Goal: Task Accomplishment & Management: Use online tool/utility

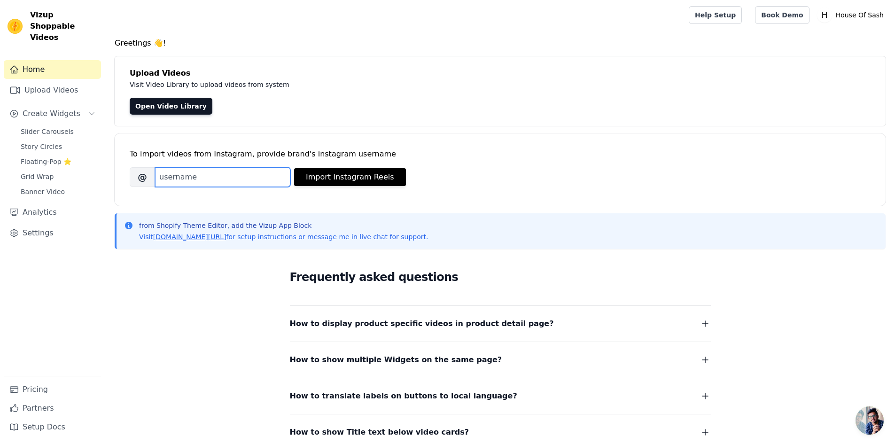
click at [223, 171] on input "Brand's Instagram Username" at bounding box center [222, 177] width 135 height 20
click at [227, 169] on input "Brand's Instagram Username" at bounding box center [222, 177] width 135 height 20
paste input "https://www.instagram.com/p/DNNYOq2TNpm/?next=%2F"
type input "https://www.instagram.com/p/DNNYOq2TNpm/?next=%2F"
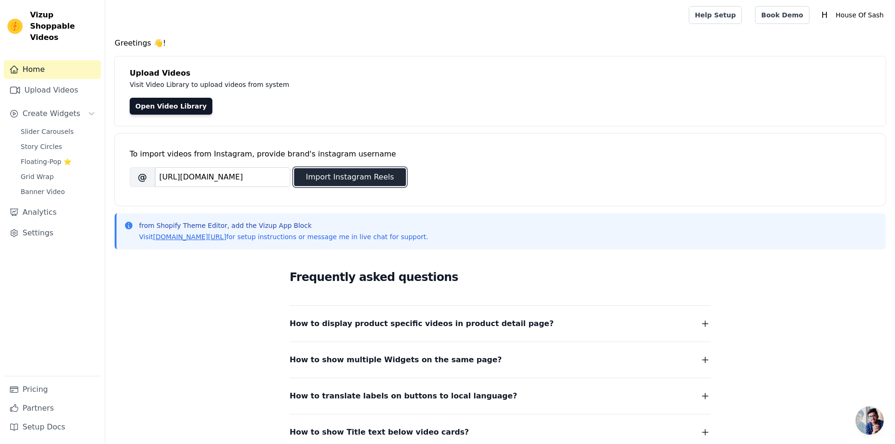
scroll to position [0, 0]
drag, startPoint x: 365, startPoint y: 177, endPoint x: 488, endPoint y: 179, distance: 122.6
click at [366, 177] on button "Import Instagram Reels" at bounding box center [350, 177] width 112 height 18
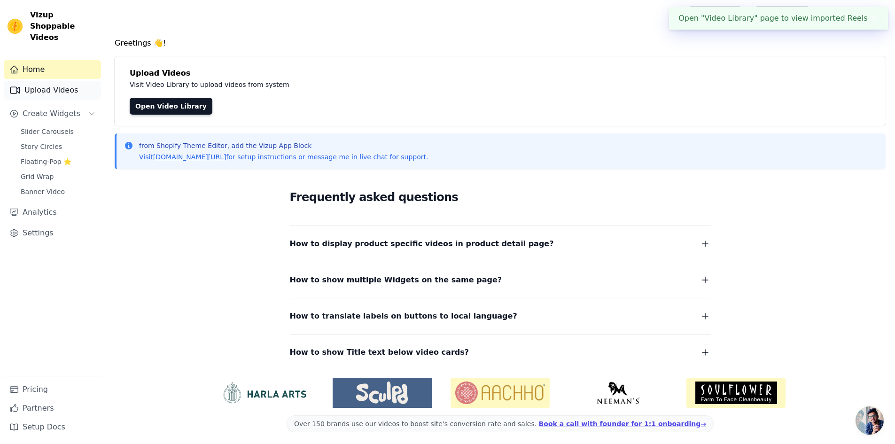
click at [73, 83] on link "Upload Videos" at bounding box center [52, 90] width 97 height 19
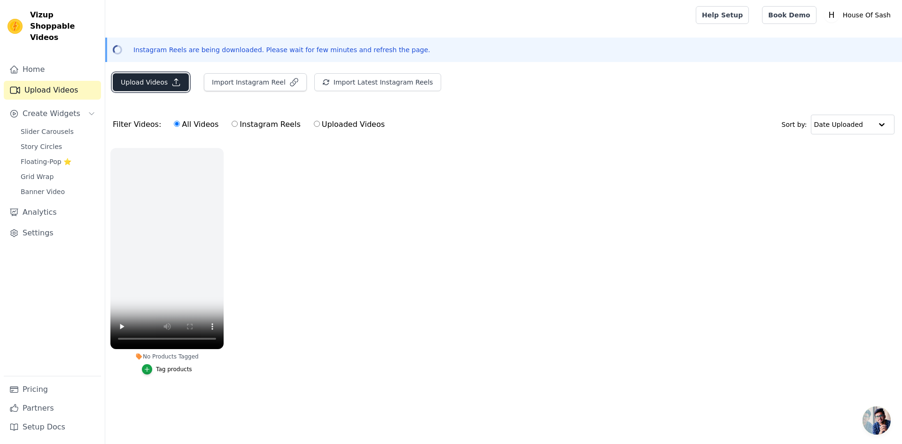
click at [151, 81] on button "Upload Videos" at bounding box center [151, 82] width 76 height 18
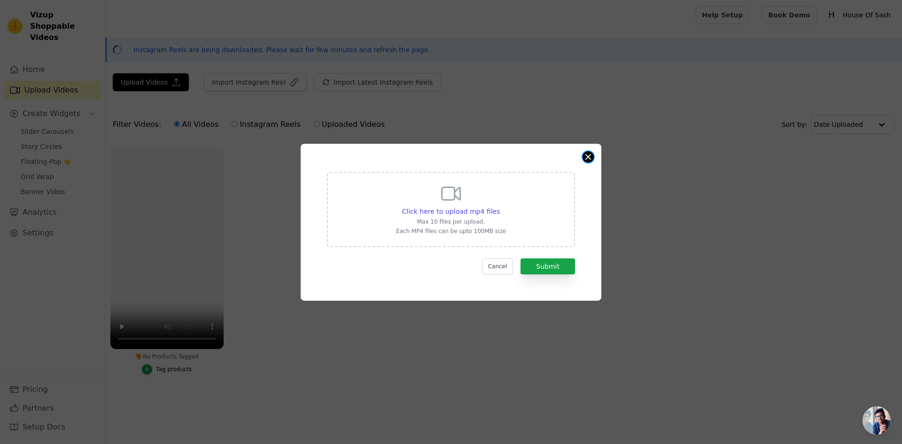
click at [590, 157] on button "Close modal" at bounding box center [588, 156] width 11 height 11
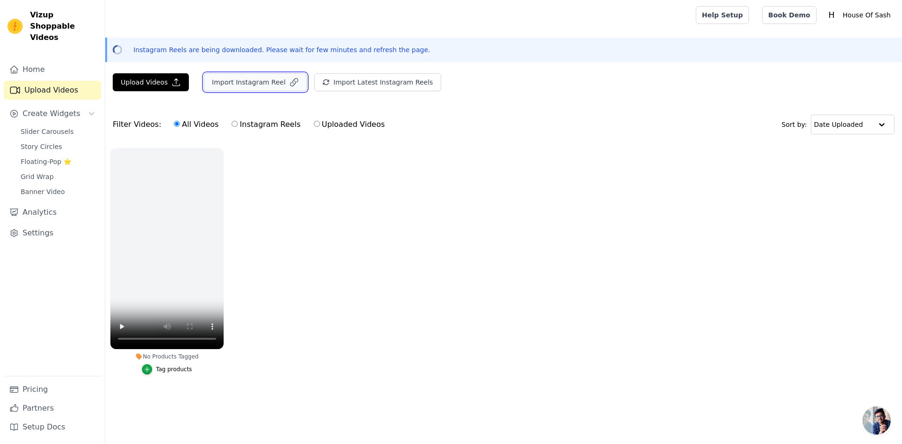
click at [259, 84] on button "Import Instagram Reel" at bounding box center [255, 82] width 103 height 18
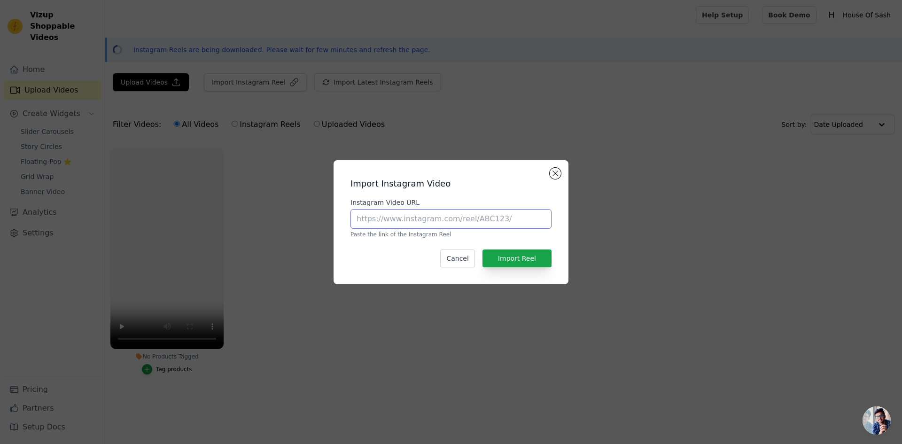
click at [496, 220] on input "Instagram Video URL" at bounding box center [450, 219] width 201 height 20
paste input "https://www.instagram.com/p/DM745bpKg2d/?next=%2F"
type input "https://www.instagram.com/p/DM745bpKg2d/?next=%2F"
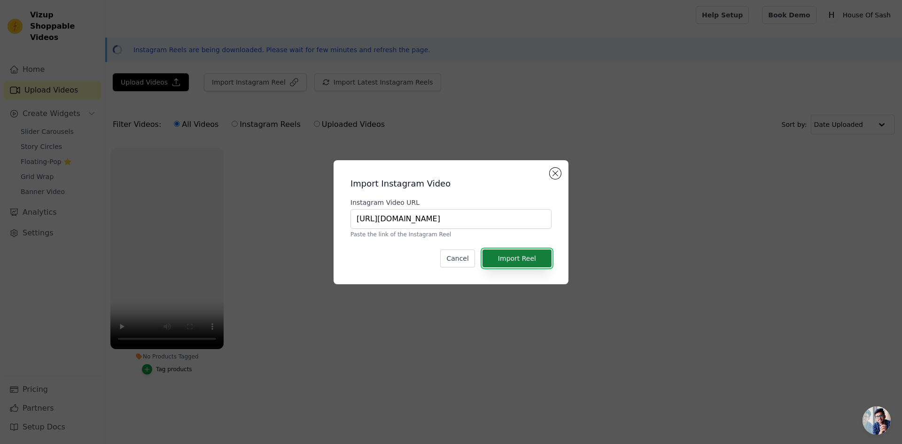
click at [521, 259] on button "Import Reel" at bounding box center [517, 258] width 69 height 18
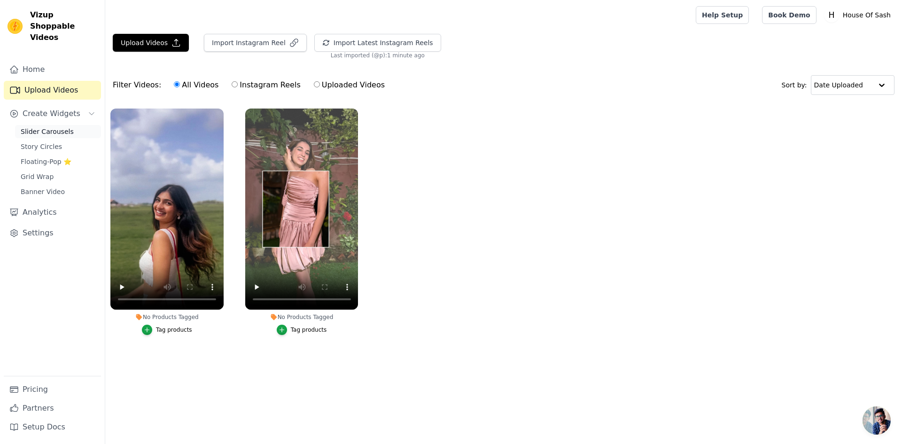
click at [68, 125] on link "Slider Carousels" at bounding box center [58, 131] width 86 height 13
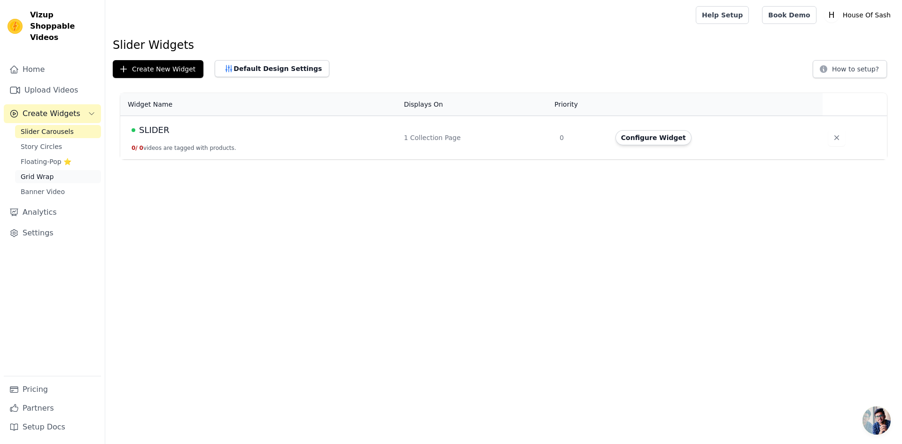
click at [50, 172] on span "Grid Wrap" at bounding box center [37, 176] width 33 height 9
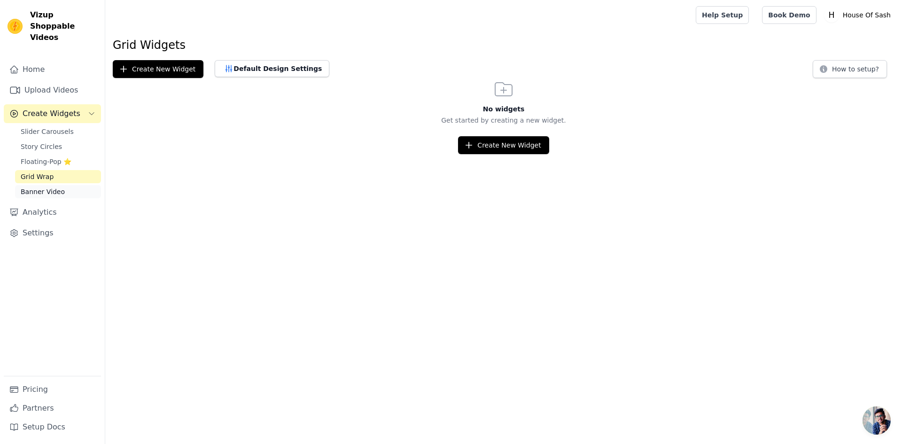
click at [54, 187] on span "Banner Video" at bounding box center [43, 191] width 44 height 9
click at [62, 126] on link "Slider Carousels" at bounding box center [58, 131] width 86 height 13
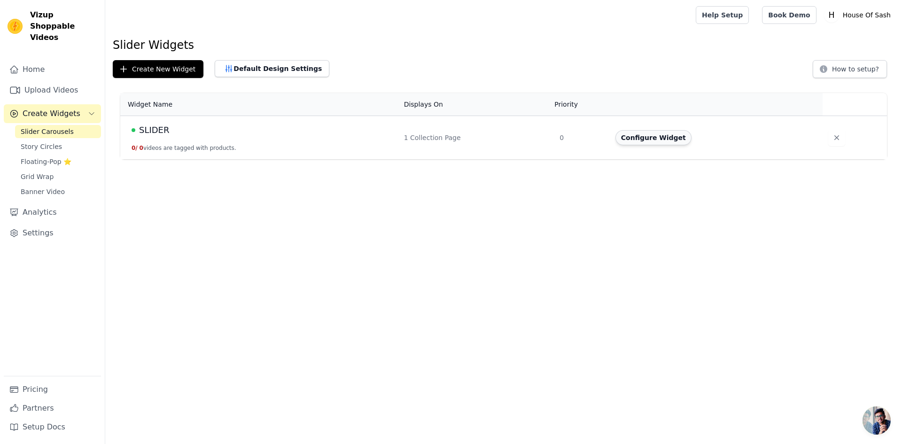
click at [669, 141] on button "Configure Widget" at bounding box center [653, 137] width 76 height 15
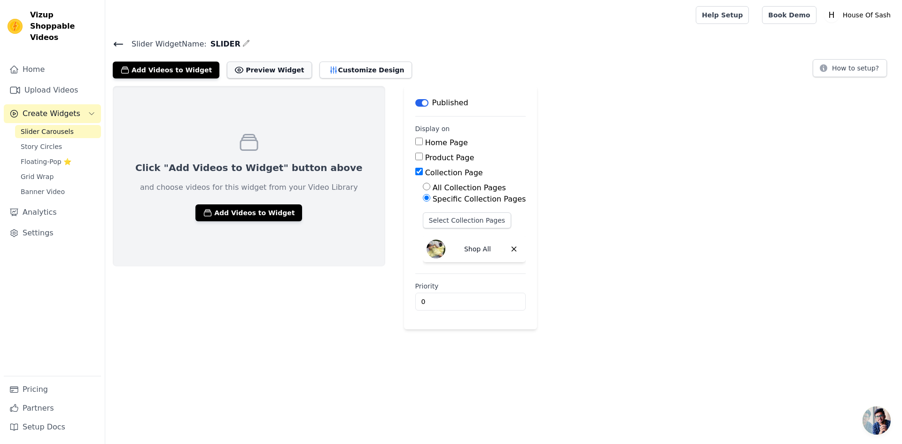
click at [258, 72] on button "Preview Widget" at bounding box center [269, 70] width 85 height 17
click at [325, 71] on button "Customize Design" at bounding box center [365, 70] width 93 height 17
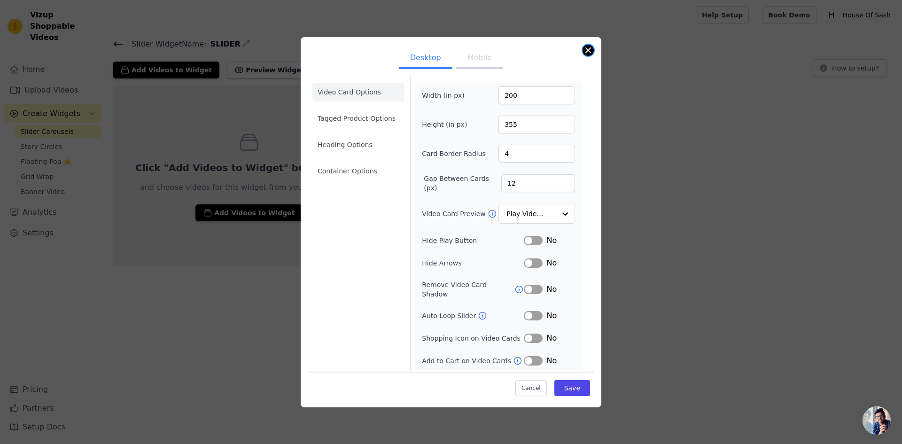
click at [585, 58] on div "Desktop Mobile Video Card Options Tagged Product Options Heading Options Contai…" at bounding box center [451, 222] width 301 height 370
click at [456, 63] on button "Mobile" at bounding box center [479, 58] width 47 height 21
click at [415, 54] on button "Desktop" at bounding box center [426, 58] width 54 height 21
click at [585, 54] on button "Close modal" at bounding box center [588, 50] width 11 height 11
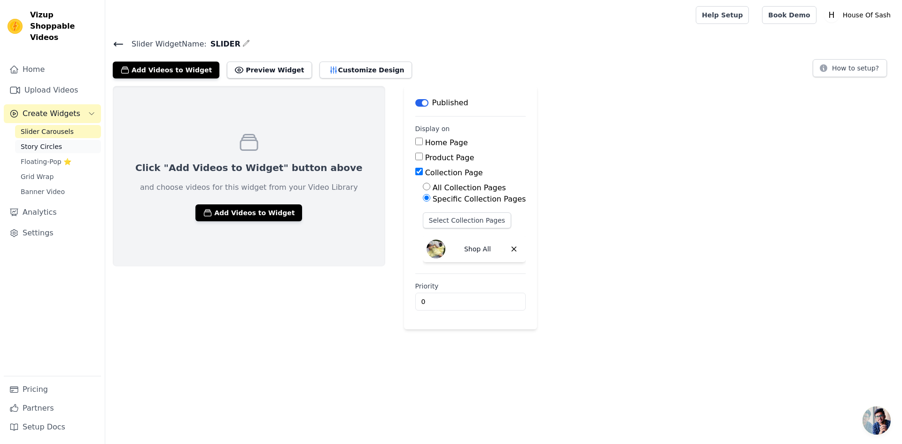
click at [69, 140] on link "Story Circles" at bounding box center [58, 146] width 86 height 13
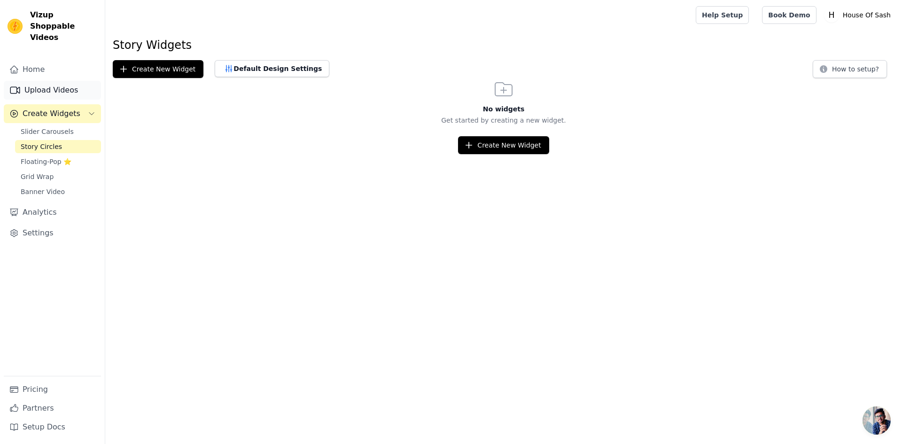
click at [64, 85] on link "Upload Videos" at bounding box center [52, 90] width 97 height 19
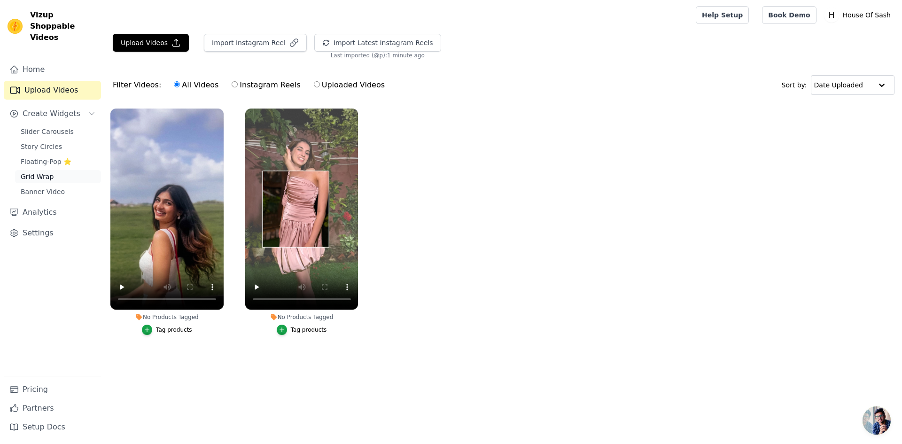
click at [62, 170] on link "Grid Wrap" at bounding box center [58, 176] width 86 height 13
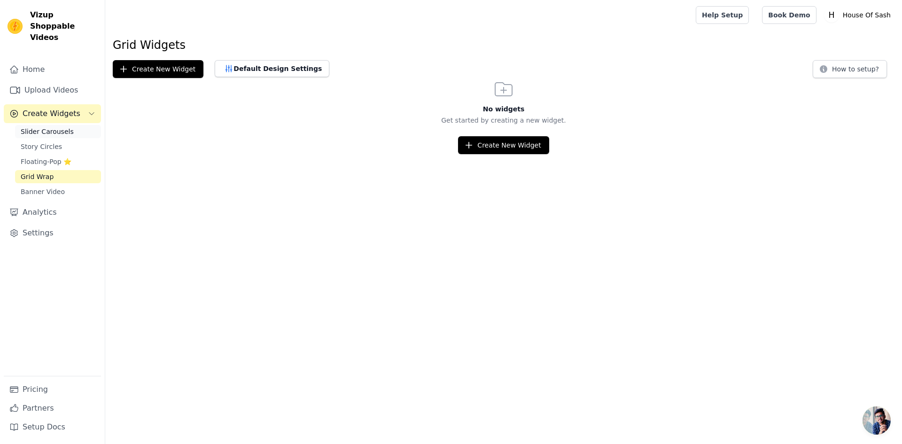
click at [76, 125] on link "Slider Carousels" at bounding box center [58, 131] width 86 height 13
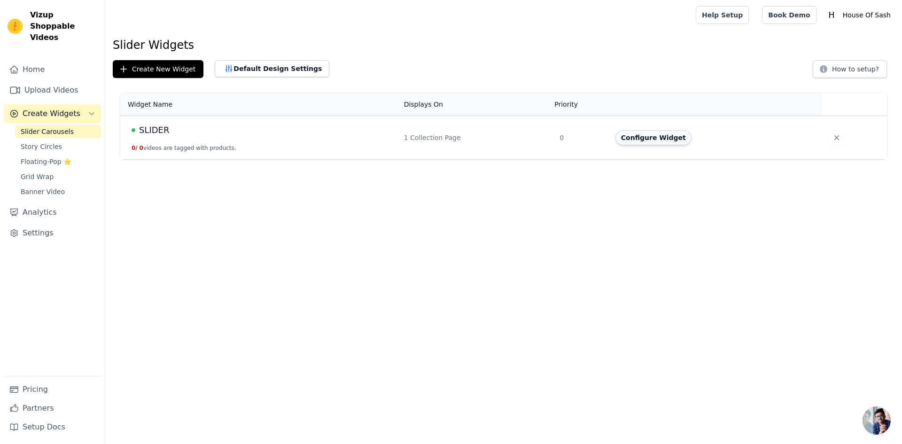
click at [650, 139] on button "Configure Widget" at bounding box center [653, 137] width 76 height 15
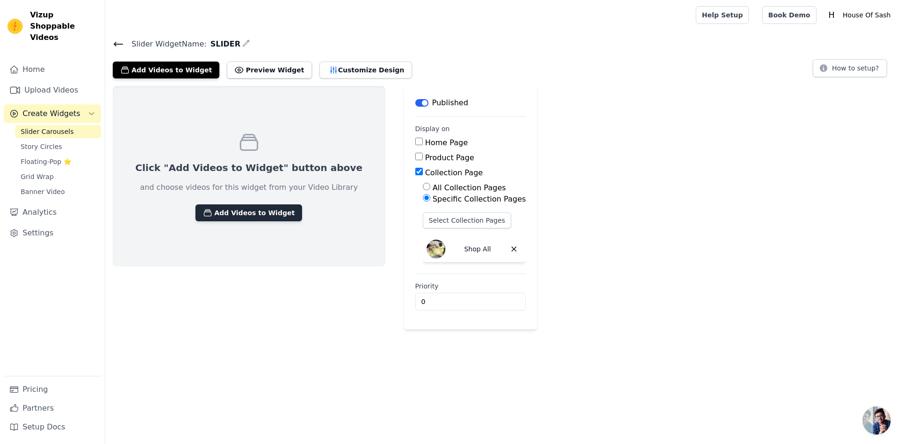
click at [246, 217] on button "Add Videos to Widget" at bounding box center [248, 212] width 107 height 17
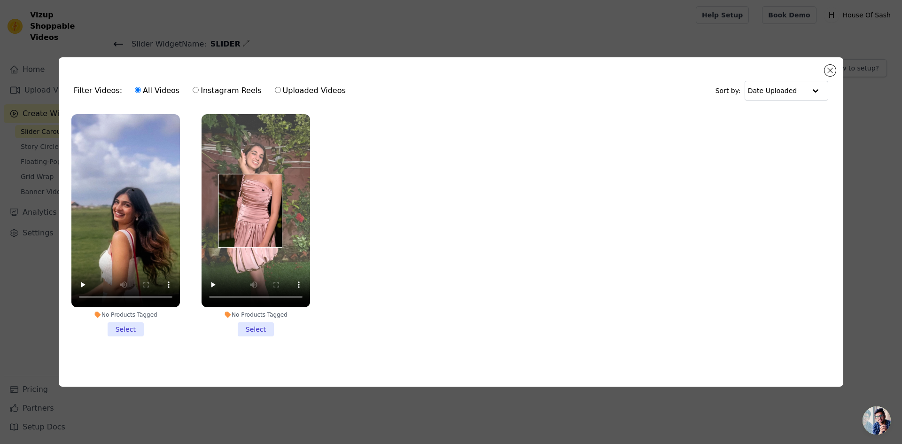
click at [136, 327] on li "No Products Tagged Select" at bounding box center [125, 225] width 109 height 222
click at [0, 0] on input "No Products Tagged Select" at bounding box center [0, 0] width 0 height 0
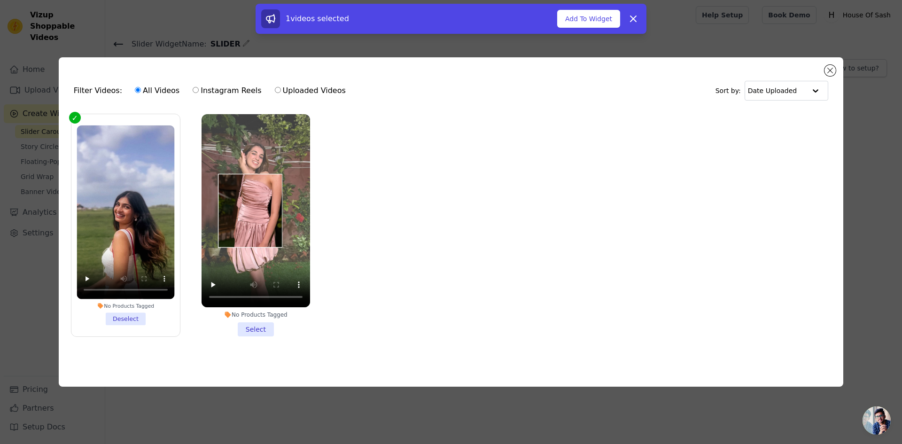
click at [268, 331] on li "No Products Tagged Select" at bounding box center [256, 225] width 109 height 222
click at [0, 0] on input "No Products Tagged Select" at bounding box center [0, 0] width 0 height 0
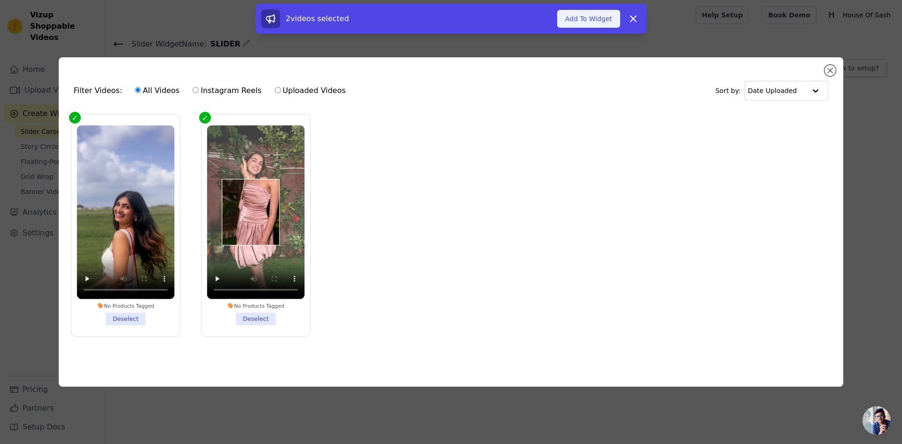
click at [590, 19] on button "Add To Widget" at bounding box center [588, 19] width 63 height 18
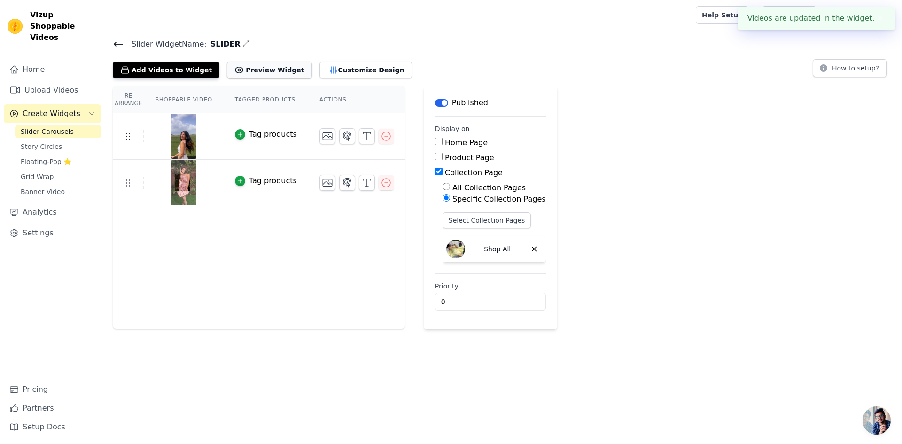
click at [252, 74] on button "Preview Widget" at bounding box center [269, 70] width 85 height 17
click at [192, 101] on th "Shoppable Video" at bounding box center [183, 99] width 79 height 27
click at [342, 138] on icon "button" at bounding box center [347, 136] width 11 height 11
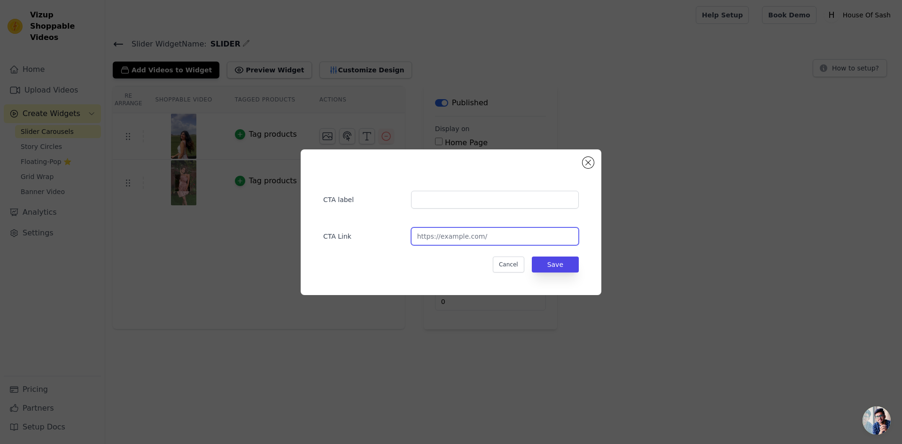
click at [475, 241] on input "url" at bounding box center [495, 236] width 168 height 18
click at [638, 250] on div "CTA label CTA Link Cancel Save" at bounding box center [451, 222] width 872 height 176
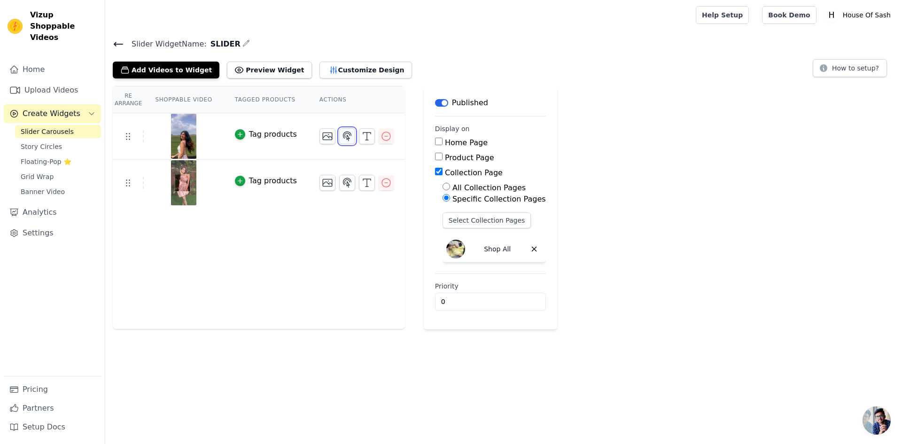
click at [343, 137] on icon "button" at bounding box center [347, 136] width 8 height 9
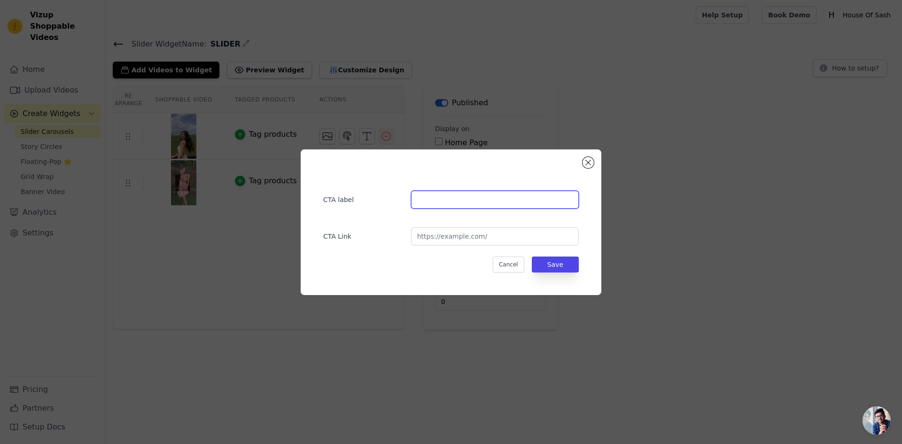
click at [442, 203] on input "text" at bounding box center [495, 200] width 168 height 18
type input "Zaya cord set"
click at [449, 242] on input "url" at bounding box center [495, 236] width 168 height 18
paste input "[URL][DOMAIN_NAME]"
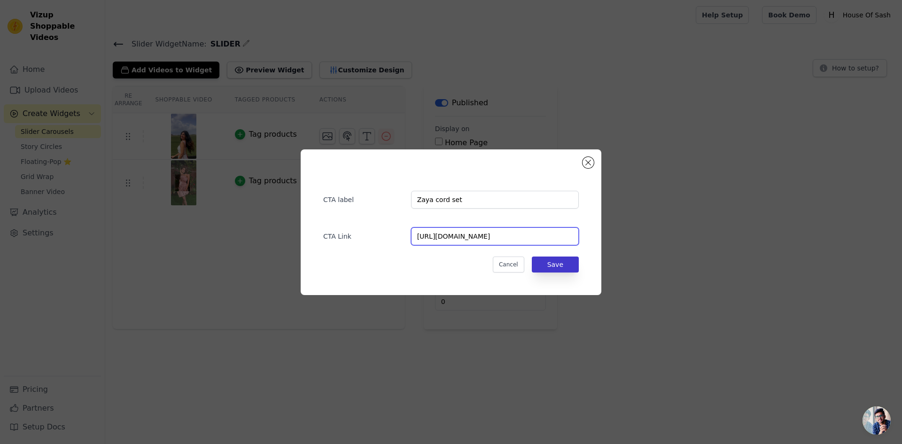
type input "[URL][DOMAIN_NAME]"
click at [564, 260] on button "Save" at bounding box center [555, 265] width 47 height 16
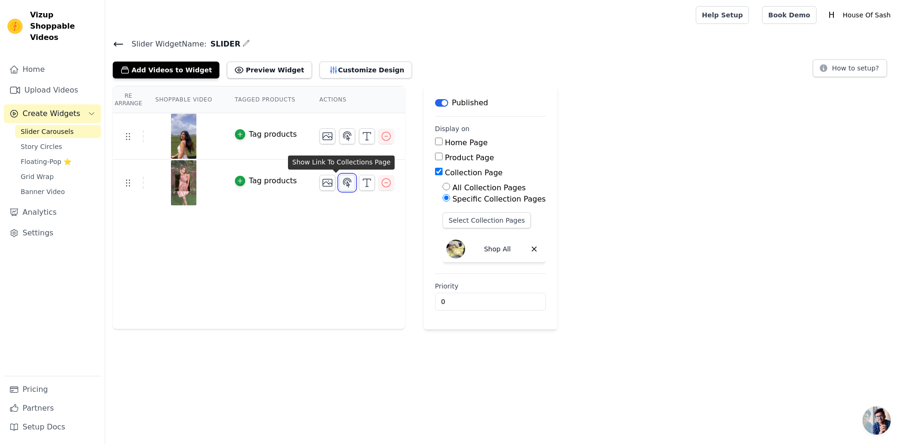
click at [342, 182] on icon "button" at bounding box center [347, 182] width 11 height 11
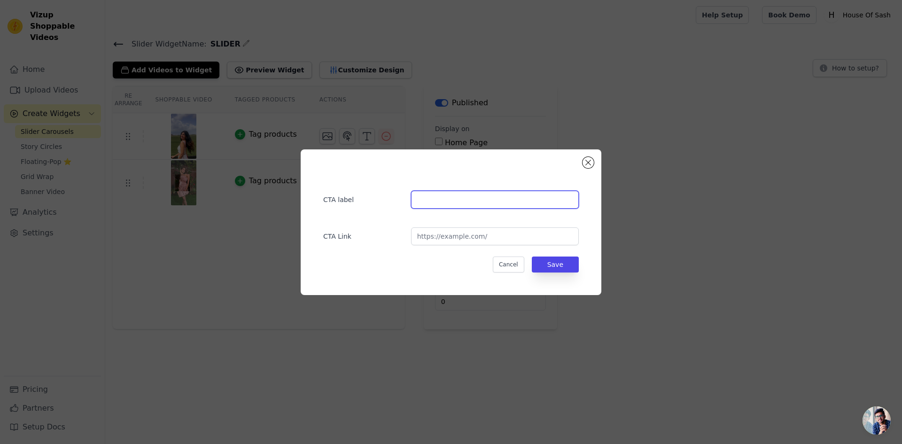
drag, startPoint x: 439, startPoint y: 200, endPoint x: 446, endPoint y: 202, distance: 7.9
click at [439, 200] on input "text" at bounding box center [495, 200] width 168 height 18
type input "a"
type input "Alaya"
click at [483, 239] on input "url" at bounding box center [495, 236] width 168 height 18
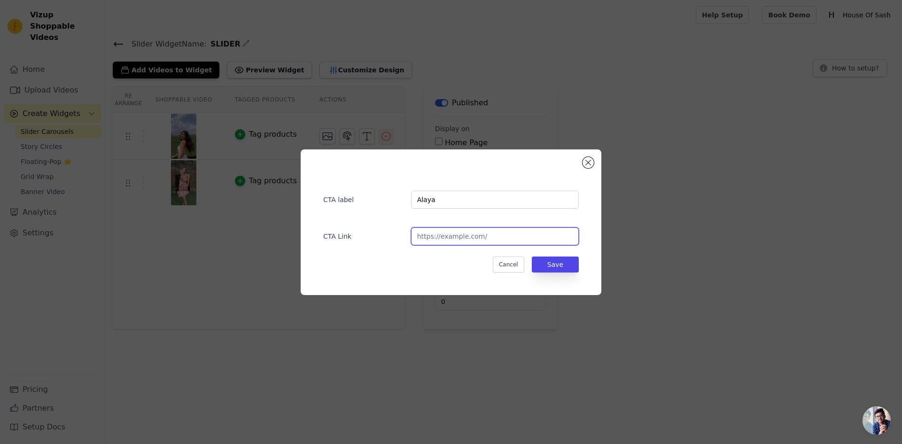
paste input "[URL][DOMAIN_NAME]"
type input "[URL][DOMAIN_NAME]"
click at [566, 263] on button "Save" at bounding box center [555, 265] width 47 height 16
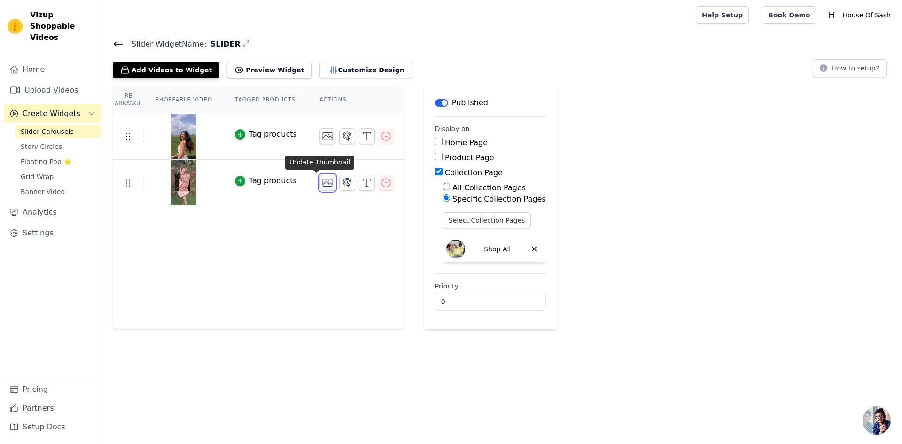
click at [322, 180] on icon "button" at bounding box center [327, 182] width 11 height 11
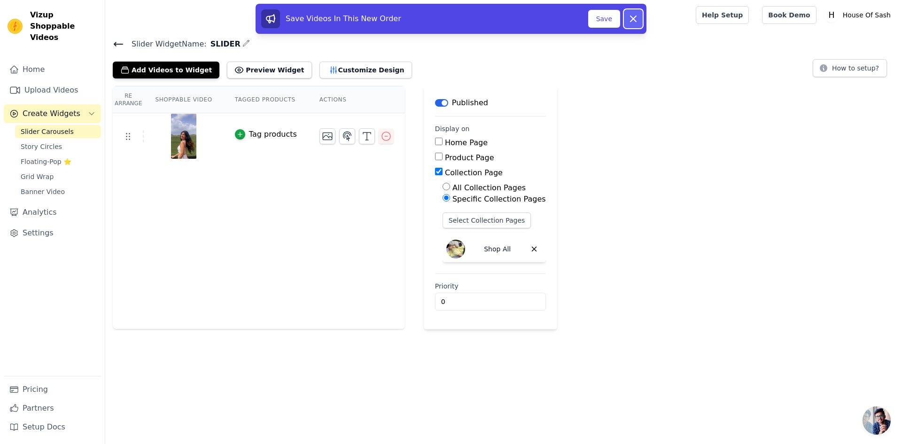
click at [636, 19] on icon at bounding box center [633, 18] width 11 height 11
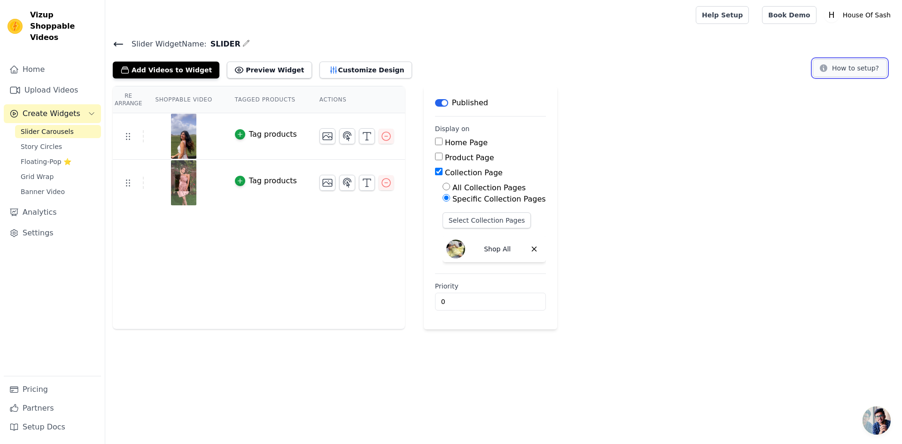
click at [865, 67] on button "How to setup?" at bounding box center [850, 68] width 74 height 18
click at [435, 143] on input "Home Page" at bounding box center [439, 142] width 8 height 8
checkbox input "true"
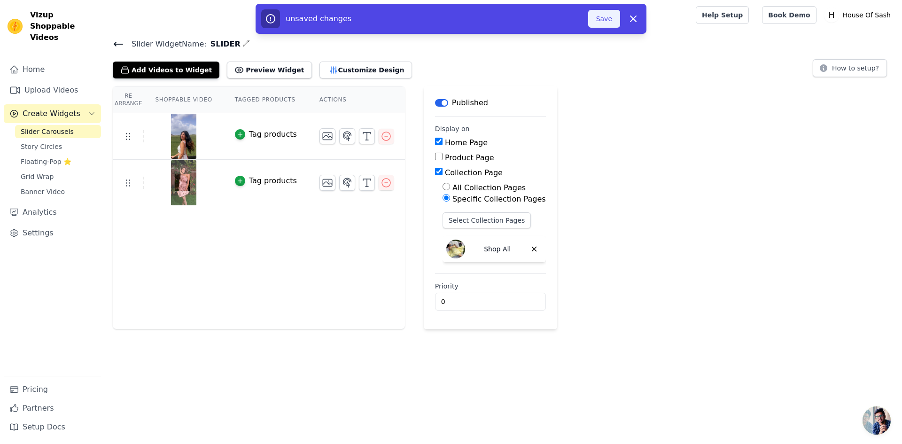
click at [603, 24] on button "Save" at bounding box center [604, 19] width 32 height 18
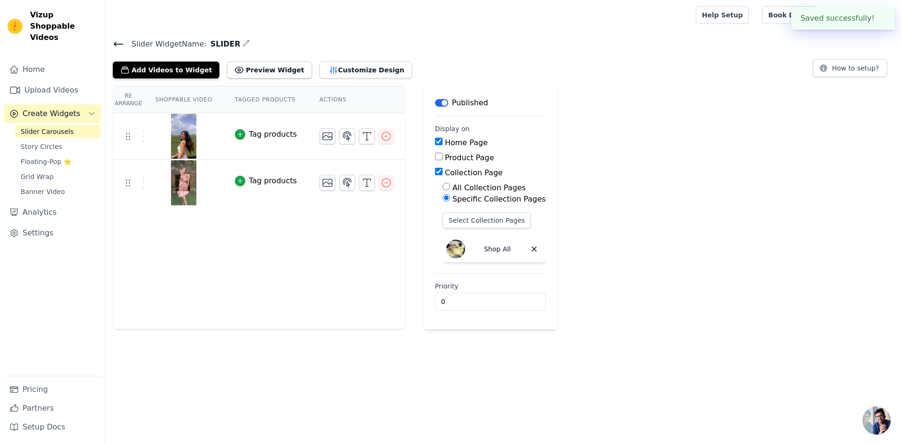
click at [435, 172] on input "Collection Page" at bounding box center [439, 172] width 8 height 8
checkbox input "false"
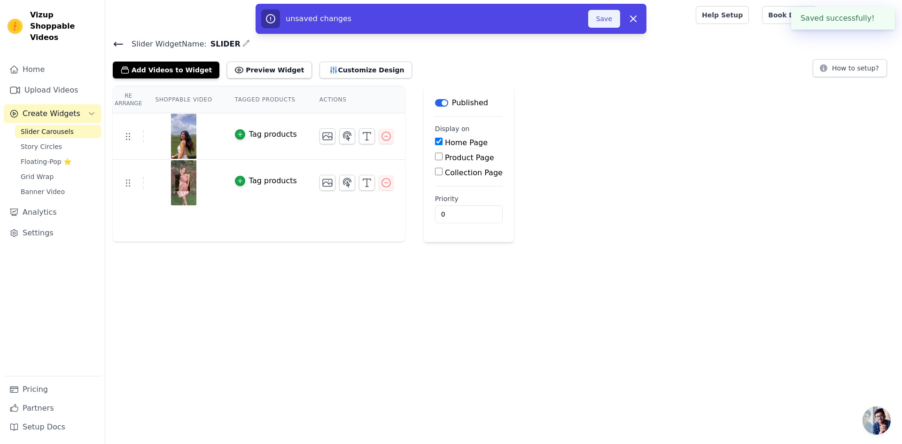
click at [602, 20] on button "Save" at bounding box center [604, 19] width 32 height 18
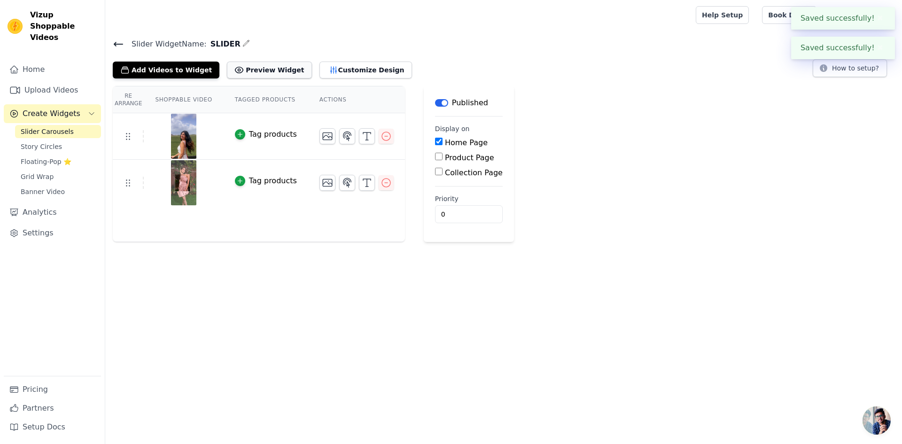
click at [256, 70] on button "Preview Widget" at bounding box center [269, 70] width 85 height 17
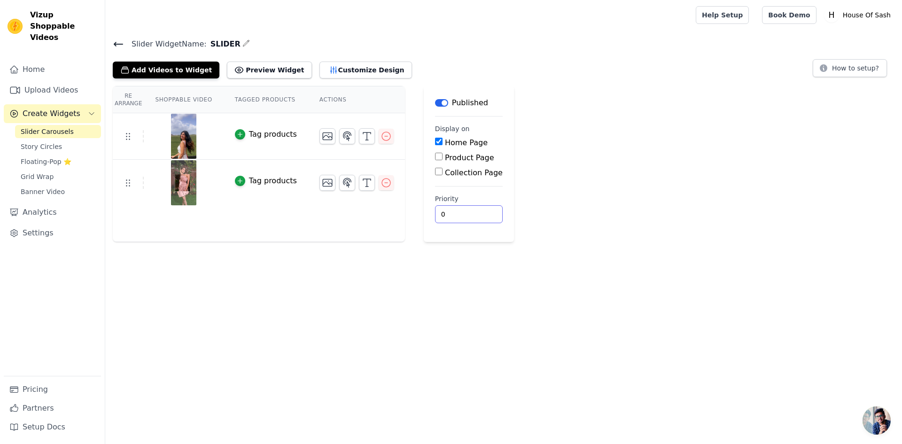
click at [443, 213] on input "0" at bounding box center [469, 214] width 68 height 18
type input "1"
click at [465, 211] on input "1" at bounding box center [469, 214] width 68 height 18
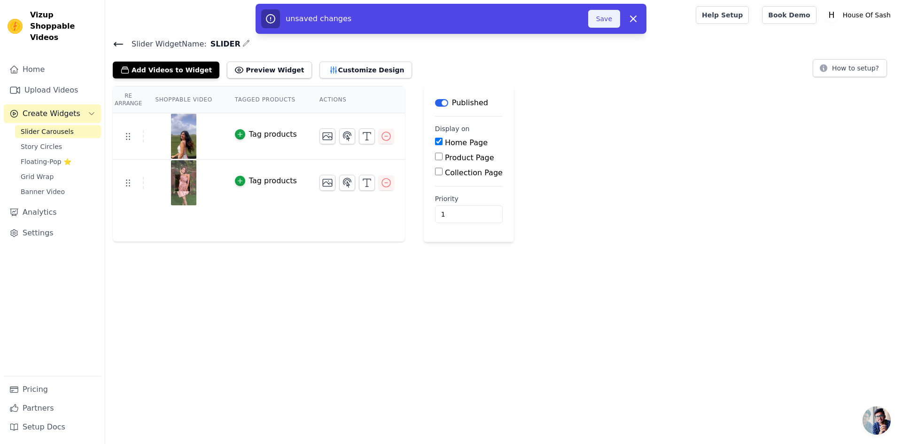
click at [601, 16] on button "Save" at bounding box center [604, 19] width 32 height 18
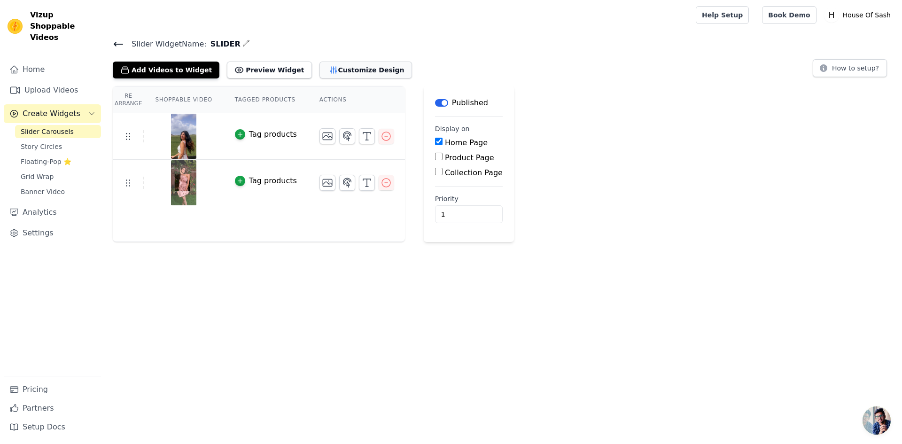
click at [354, 67] on button "Customize Design" at bounding box center [365, 70] width 93 height 17
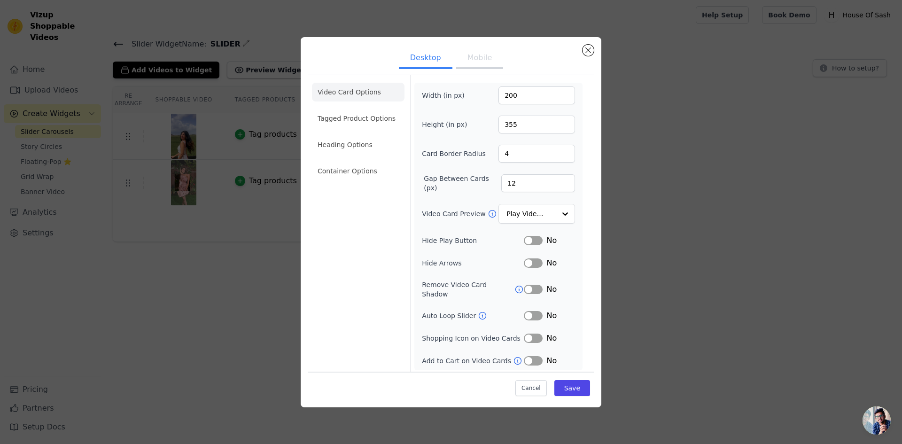
click at [479, 62] on button "Mobile" at bounding box center [479, 58] width 47 height 21
click at [441, 66] on button "Desktop" at bounding box center [426, 58] width 54 height 21
click at [489, 65] on button "Mobile" at bounding box center [479, 58] width 47 height 21
click at [516, 96] on input "200" at bounding box center [536, 95] width 77 height 18
drag, startPoint x: 516, startPoint y: 96, endPoint x: 480, endPoint y: 119, distance: 42.2
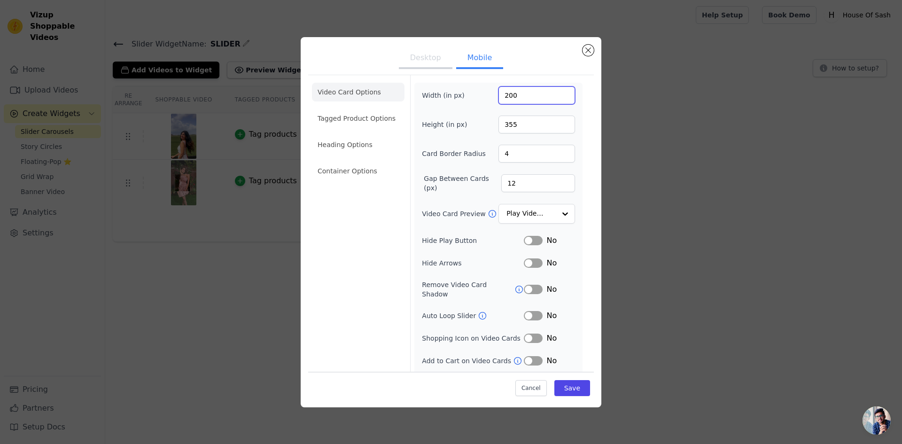
click at [475, 111] on div "Width (in px) 200 Height (in px) 355 Card Border Radius 4 Gap Between Cards (px…" at bounding box center [498, 237] width 153 height 303
type input "100"
drag, startPoint x: 483, startPoint y: 131, endPoint x: 463, endPoint y: 140, distance: 21.9
click at [463, 140] on div "Width (in px) 100 Height (in px) 355 Card Border Radius 4 Gap Between Cards (px…" at bounding box center [498, 237] width 153 height 303
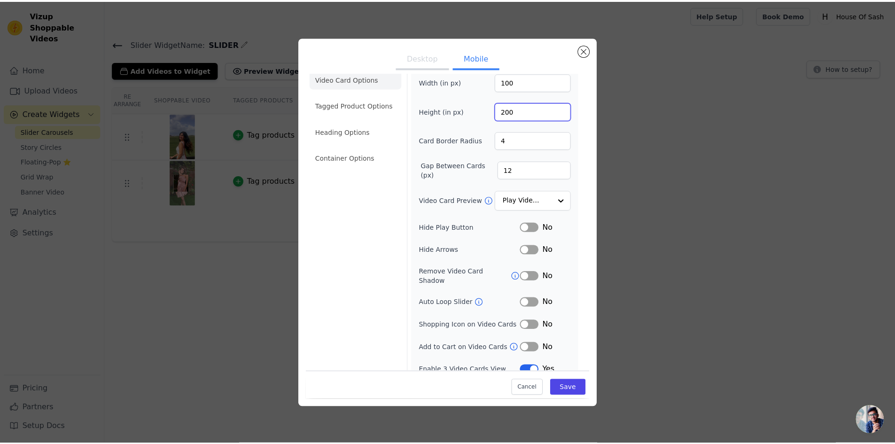
scroll to position [16, 0]
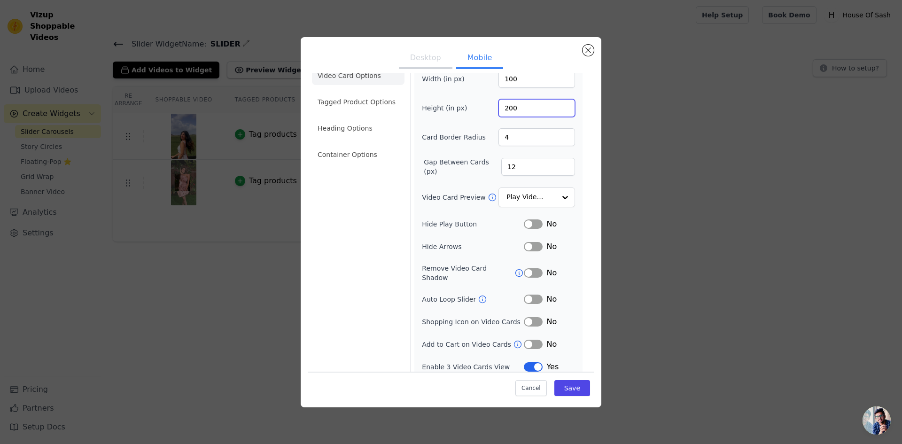
type input "200"
click at [529, 295] on button "Label" at bounding box center [533, 299] width 19 height 9
click at [563, 383] on button "Save" at bounding box center [572, 388] width 36 height 16
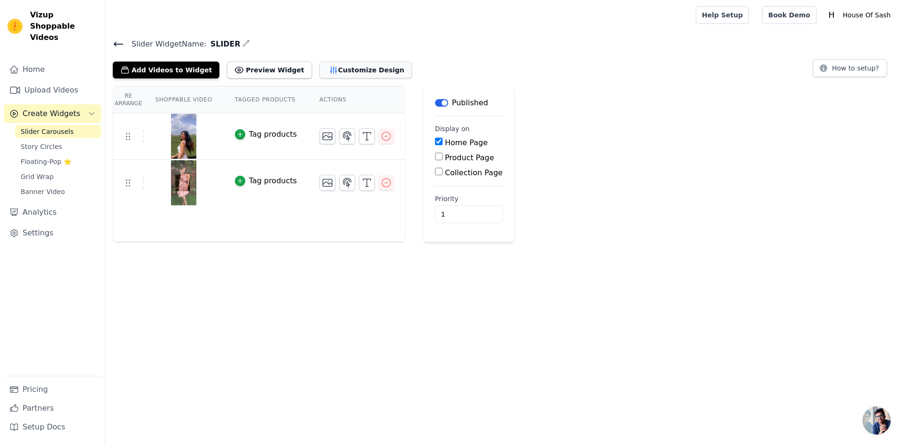
click at [345, 75] on button "Customize Design" at bounding box center [365, 70] width 93 height 17
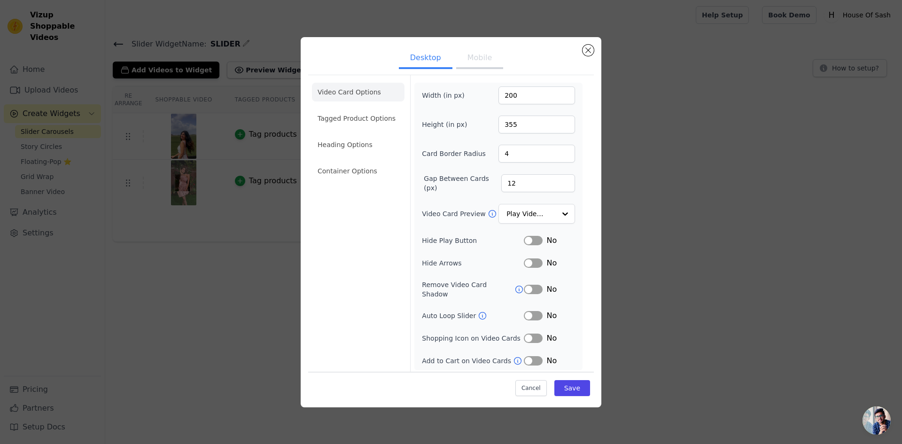
click at [483, 67] on button "Mobile" at bounding box center [479, 58] width 47 height 21
drag, startPoint x: 515, startPoint y: 123, endPoint x: 492, endPoint y: 127, distance: 23.4
click at [493, 127] on div "Height (in px) 200" at bounding box center [498, 125] width 153 height 18
type input "250"
click at [575, 389] on button "Save" at bounding box center [572, 388] width 36 height 16
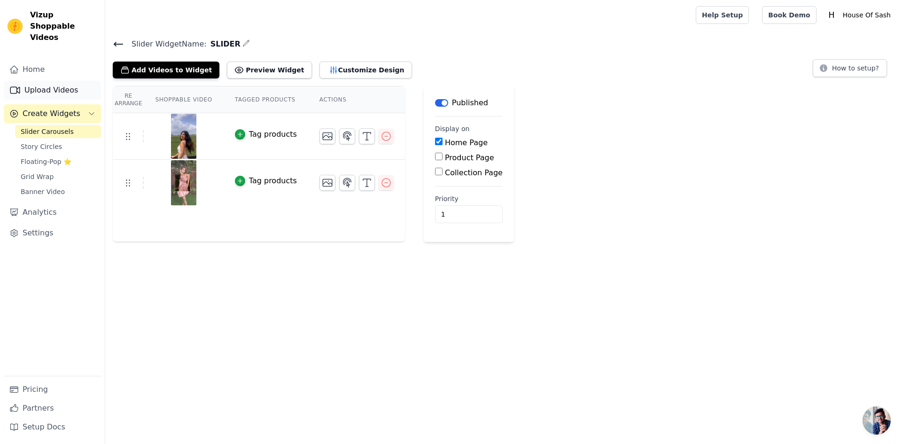
click at [81, 81] on link "Upload Videos" at bounding box center [52, 90] width 97 height 19
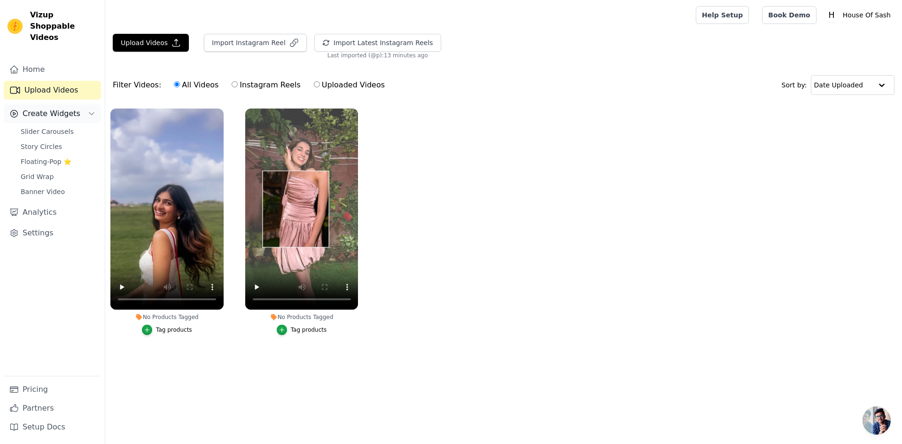
click at [50, 108] on span "Create Widgets" at bounding box center [52, 113] width 58 height 11
click at [60, 81] on link "Upload Videos" at bounding box center [52, 90] width 97 height 19
click at [55, 60] on link "Home" at bounding box center [52, 69] width 97 height 19
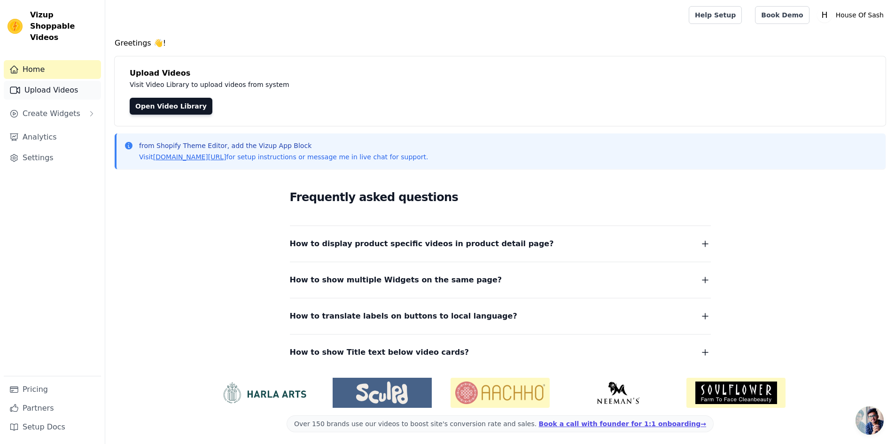
click at [58, 81] on link "Upload Videos" at bounding box center [52, 90] width 97 height 19
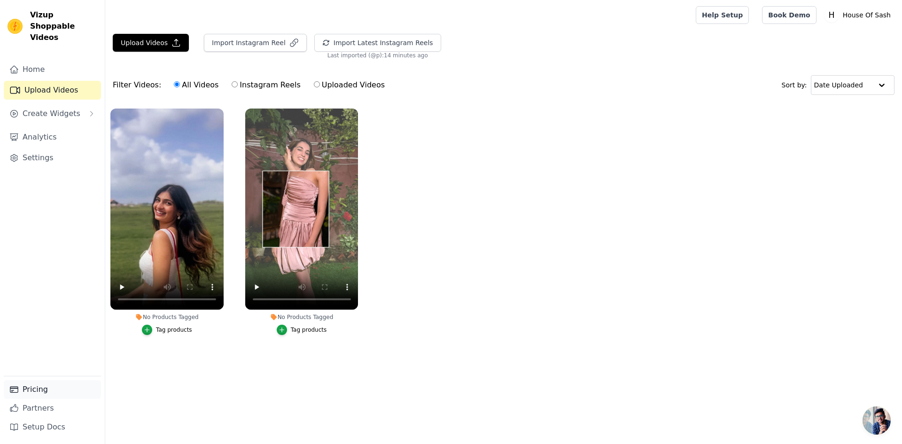
drag, startPoint x: 51, startPoint y: 391, endPoint x: 98, endPoint y: 391, distance: 46.5
click at [51, 390] on link "Pricing" at bounding box center [52, 389] width 97 height 19
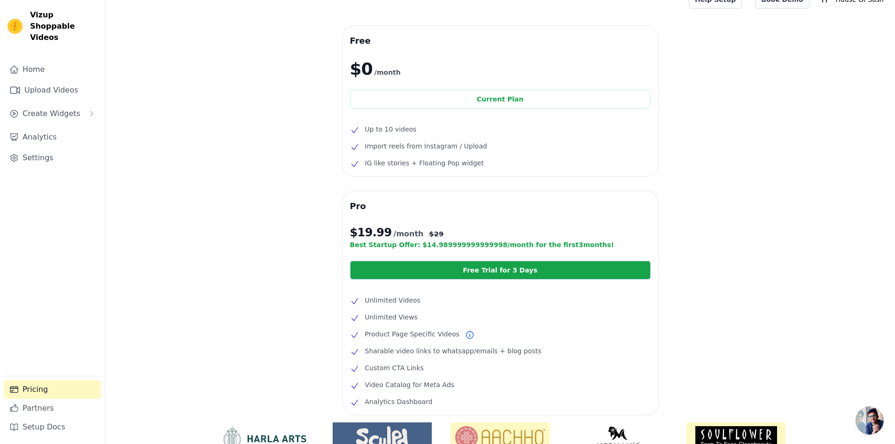
scroll to position [8, 0]
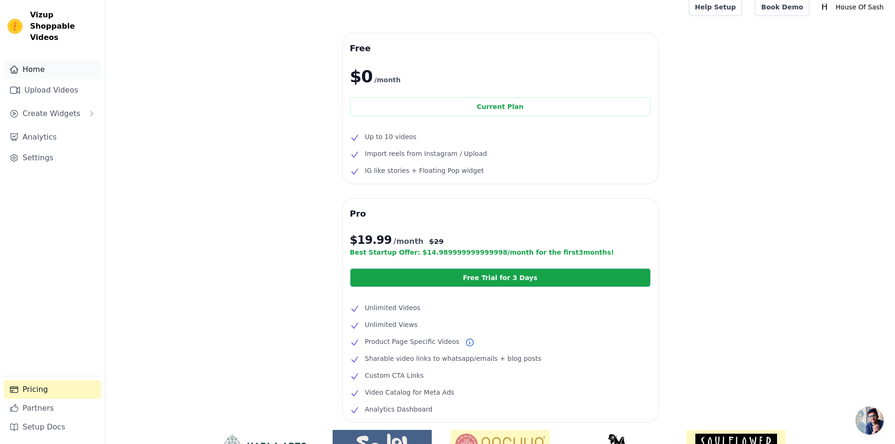
click at [31, 60] on link "Home" at bounding box center [52, 69] width 97 height 19
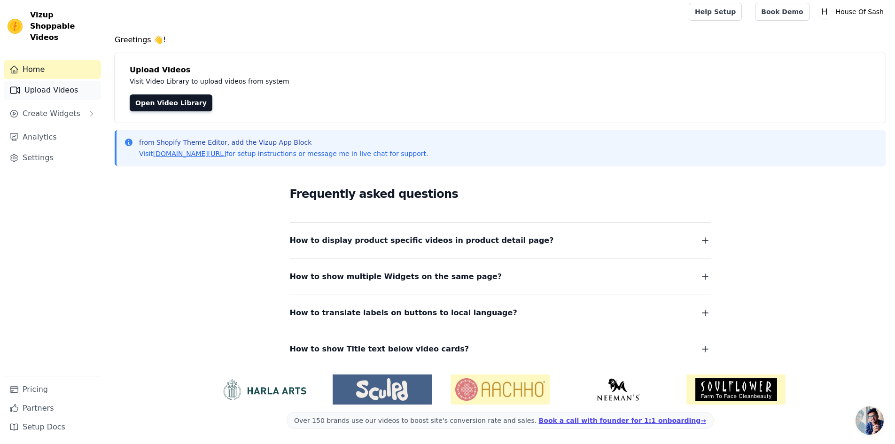
scroll to position [3, 0]
click at [47, 81] on link "Upload Videos" at bounding box center [52, 90] width 97 height 19
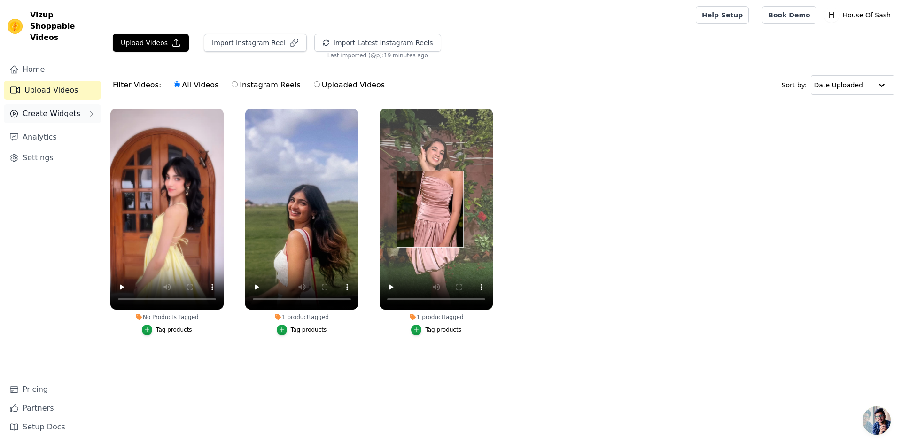
click at [66, 108] on span "Create Widgets" at bounding box center [52, 113] width 58 height 11
click at [59, 127] on span "Slider Carousels" at bounding box center [47, 131] width 53 height 9
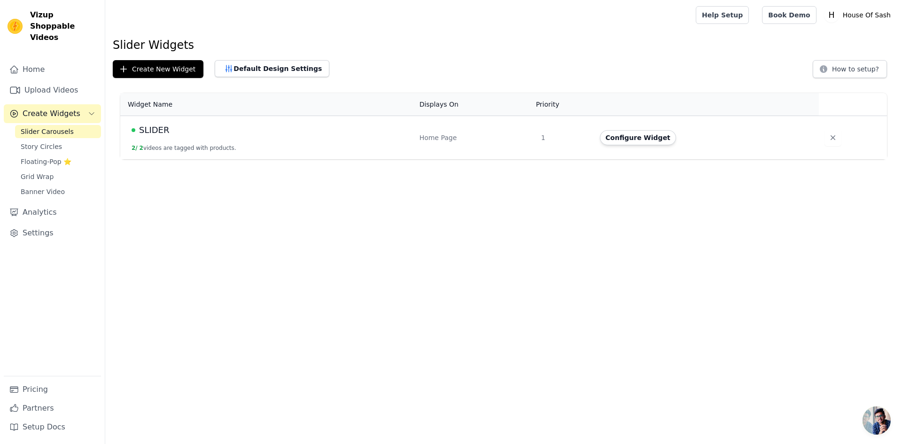
click at [304, 150] on td "SLIDER 2 / 2 videos are tagged with products." at bounding box center [267, 138] width 294 height 44
click at [629, 142] on button "Configure Widget" at bounding box center [638, 137] width 76 height 15
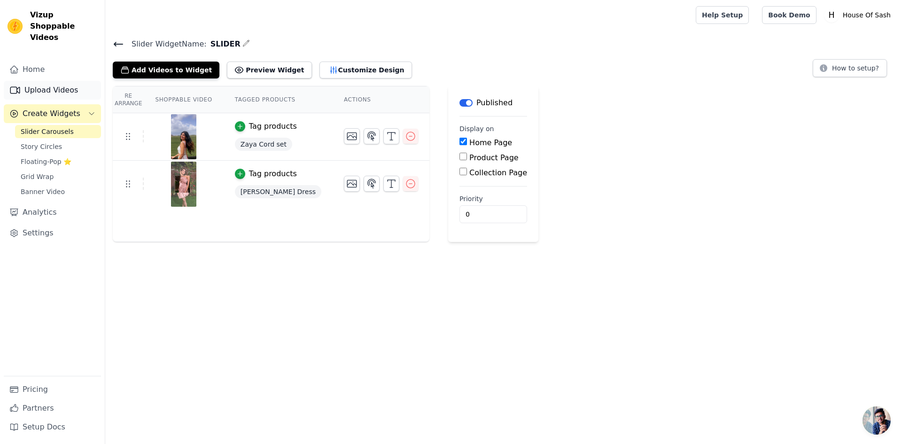
click at [40, 81] on link "Upload Videos" at bounding box center [52, 90] width 97 height 19
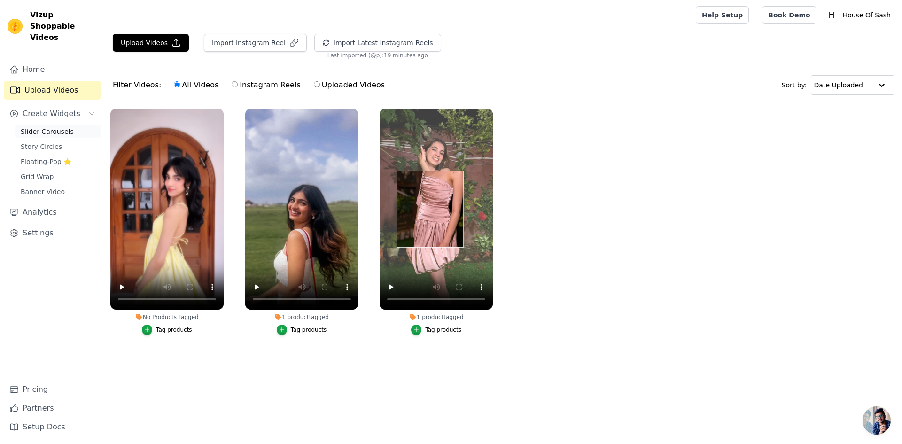
click at [46, 127] on span "Slider Carousels" at bounding box center [47, 131] width 53 height 9
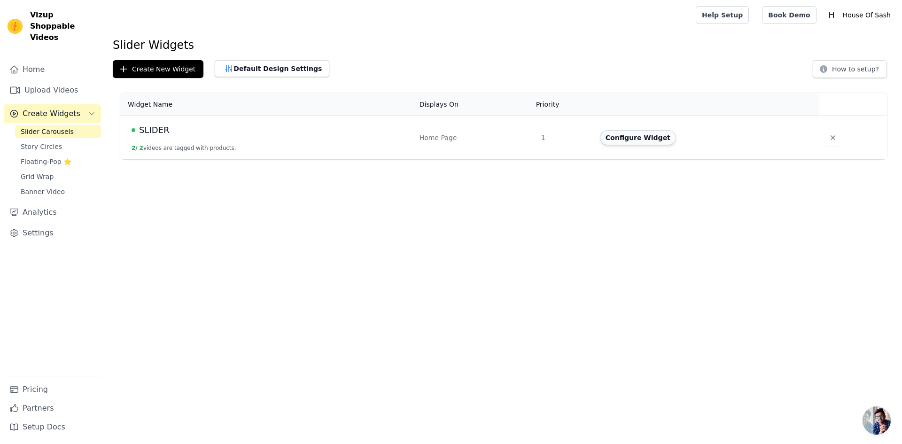
click at [637, 140] on button "Configure Widget" at bounding box center [638, 137] width 76 height 15
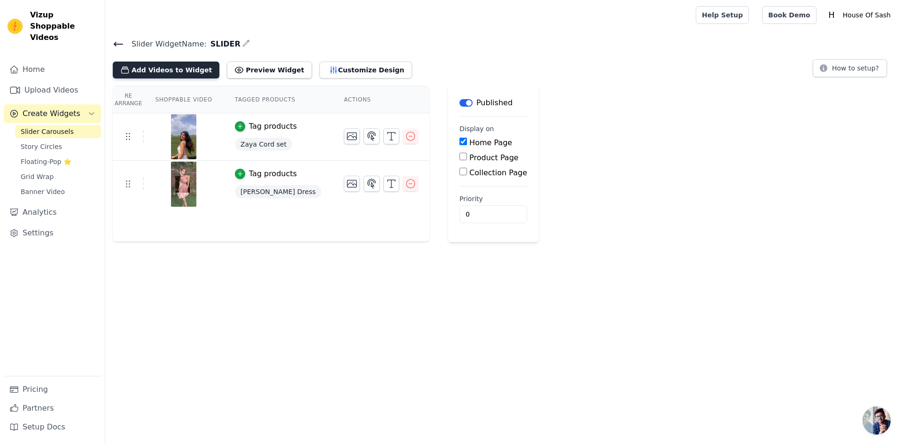
click at [151, 68] on button "Add Videos to Widget" at bounding box center [166, 70] width 107 height 17
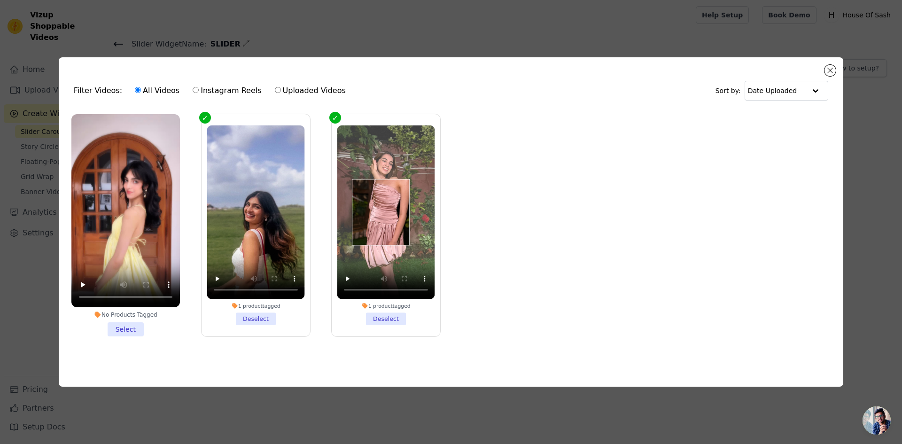
click at [127, 328] on li "No Products Tagged Select" at bounding box center [125, 225] width 109 height 222
click at [0, 0] on input "No Products Tagged Select" at bounding box center [0, 0] width 0 height 0
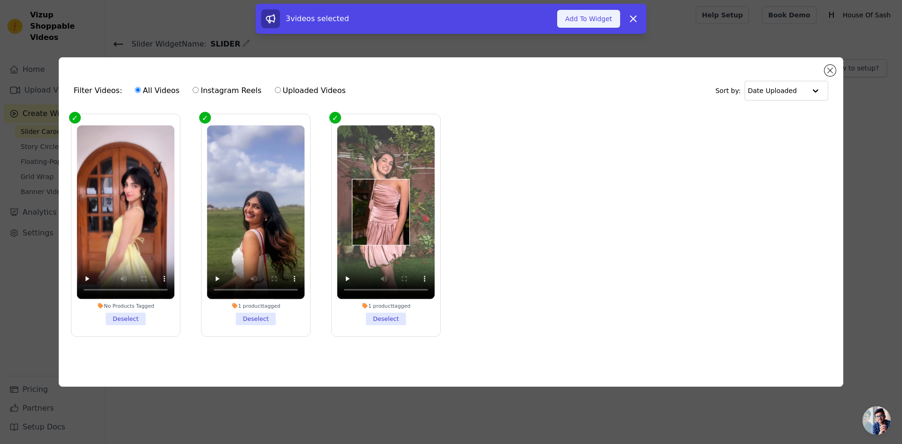
click at [600, 20] on button "Add To Widget" at bounding box center [588, 19] width 63 height 18
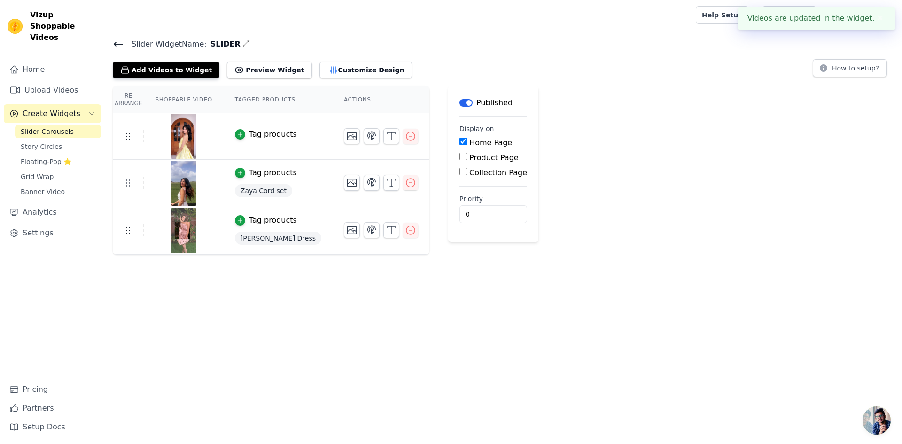
drag, startPoint x: 880, startPoint y: 16, endPoint x: 869, endPoint y: 35, distance: 22.1
click at [880, 16] on button "✖" at bounding box center [880, 18] width 11 height 11
click at [366, 135] on icon "button" at bounding box center [371, 136] width 11 height 11
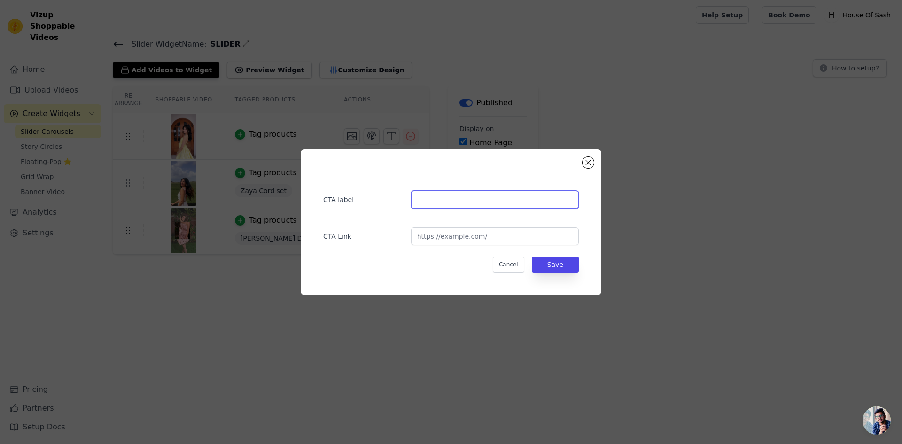
click at [460, 201] on input "text" at bounding box center [495, 200] width 168 height 18
type input "butterglow"
click at [497, 235] on input "url" at bounding box center [495, 236] width 168 height 18
paste input "[URL][DOMAIN_NAME]"
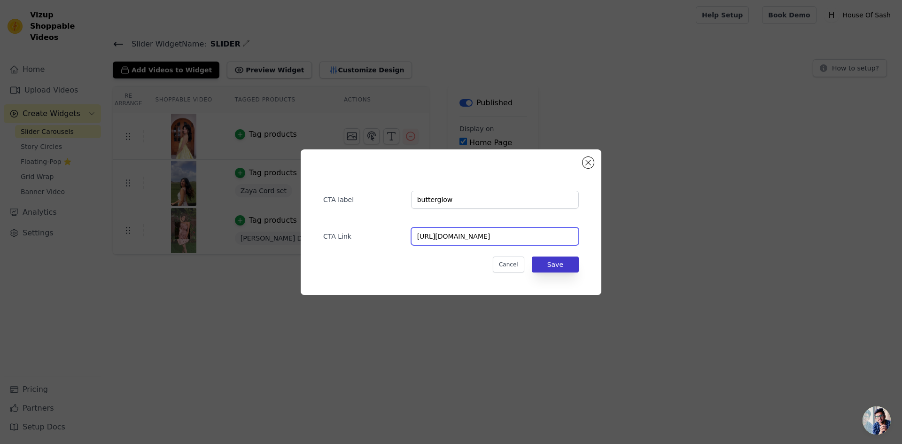
type input "[URL][DOMAIN_NAME]"
click at [553, 268] on button "Save" at bounding box center [555, 265] width 47 height 16
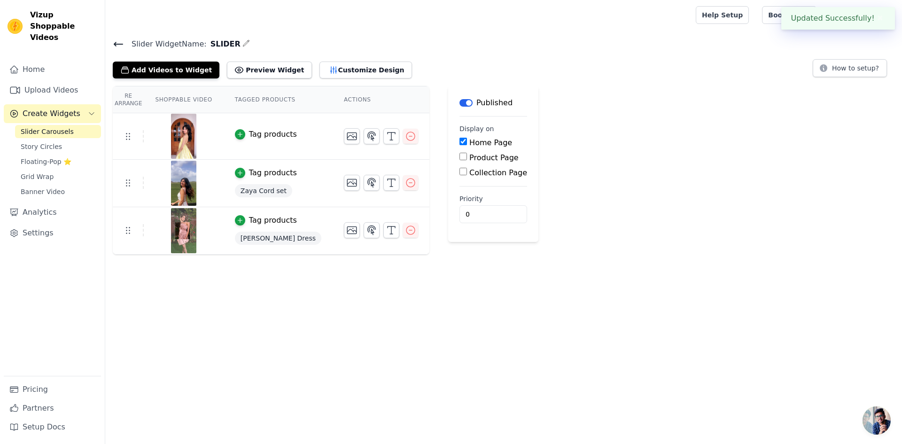
click at [878, 17] on button "✖" at bounding box center [880, 18] width 11 height 11
click at [256, 136] on div "Tag products" at bounding box center [273, 134] width 48 height 11
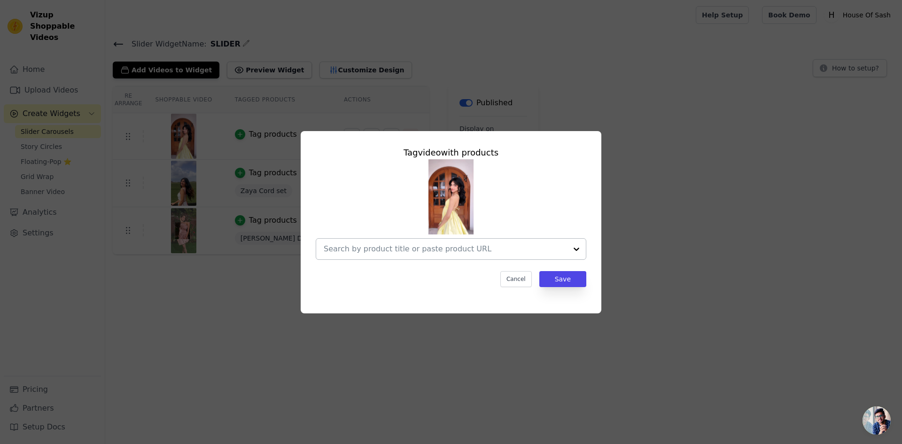
click at [436, 249] on input "text" at bounding box center [445, 248] width 243 height 11
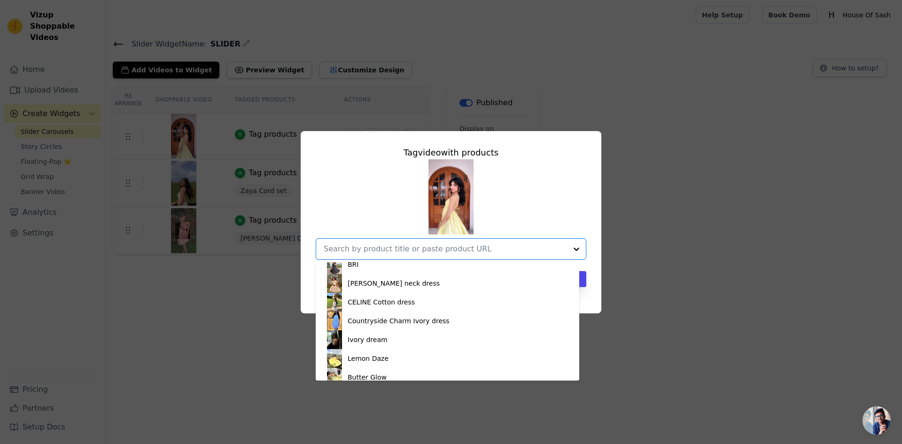
scroll to position [94, 0]
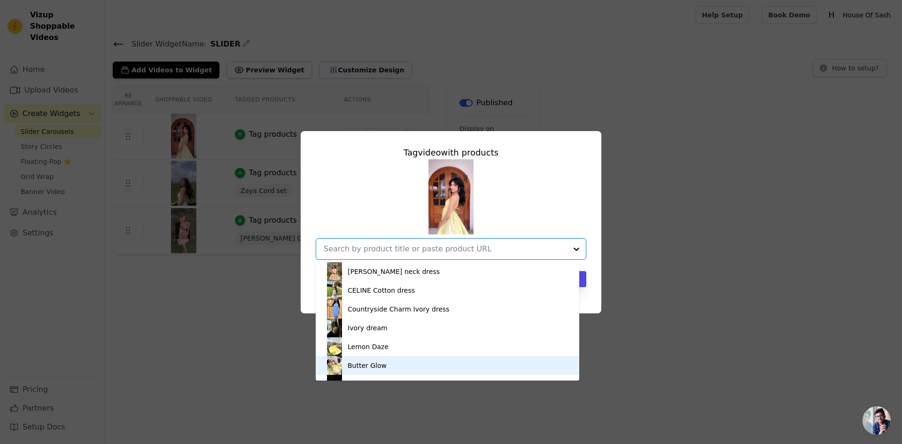
click at [386, 366] on div "Butter Glow" at bounding box center [447, 365] width 245 height 19
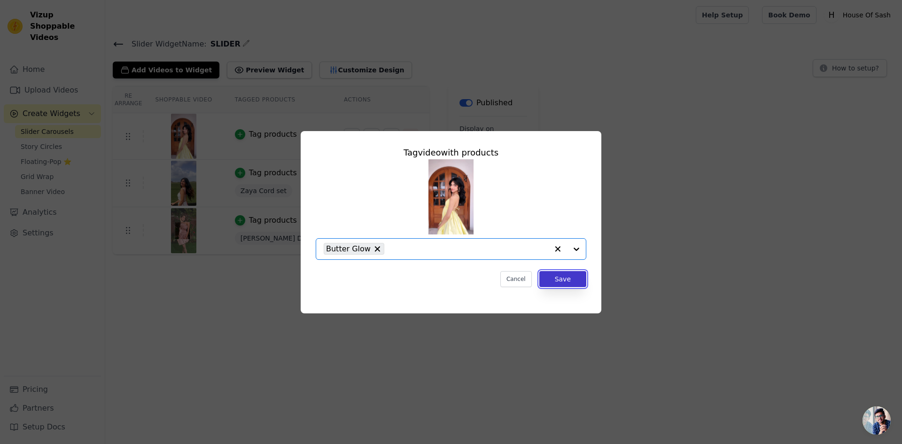
click at [578, 280] on button "Save" at bounding box center [562, 279] width 47 height 16
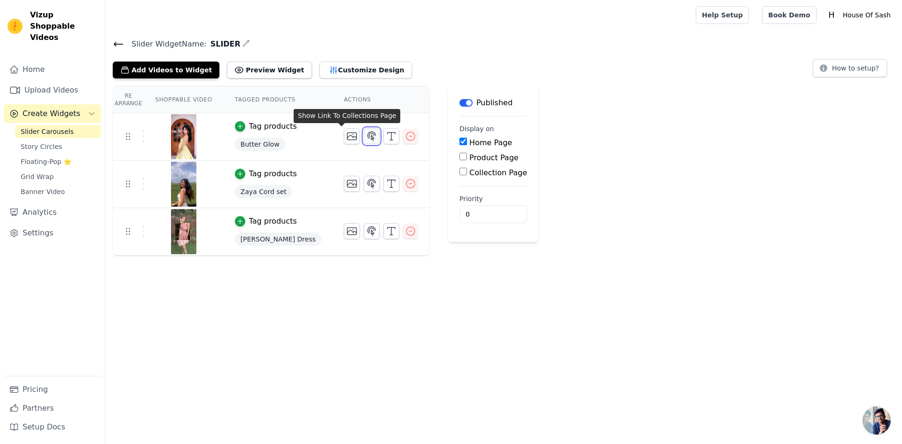
click at [368, 136] on icon "button" at bounding box center [372, 136] width 8 height 9
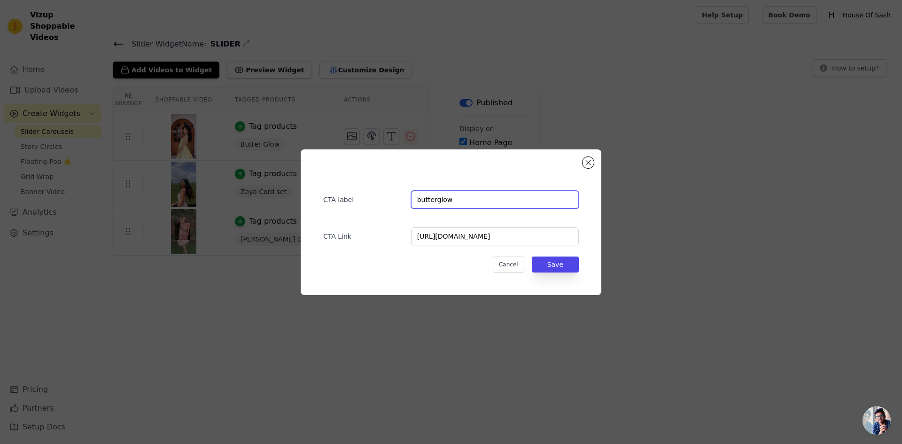
drag, startPoint x: 422, startPoint y: 202, endPoint x: 479, endPoint y: 211, distance: 58.0
click at [422, 202] on input "butterglow" at bounding box center [495, 200] width 168 height 18
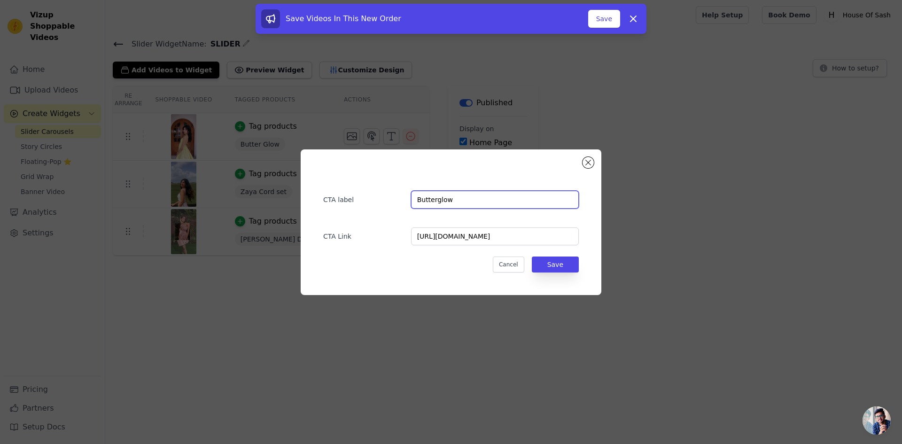
click at [435, 202] on input "Butterglow" at bounding box center [495, 200] width 168 height 18
type input "Butter glow"
click at [553, 266] on button "Save" at bounding box center [555, 265] width 47 height 16
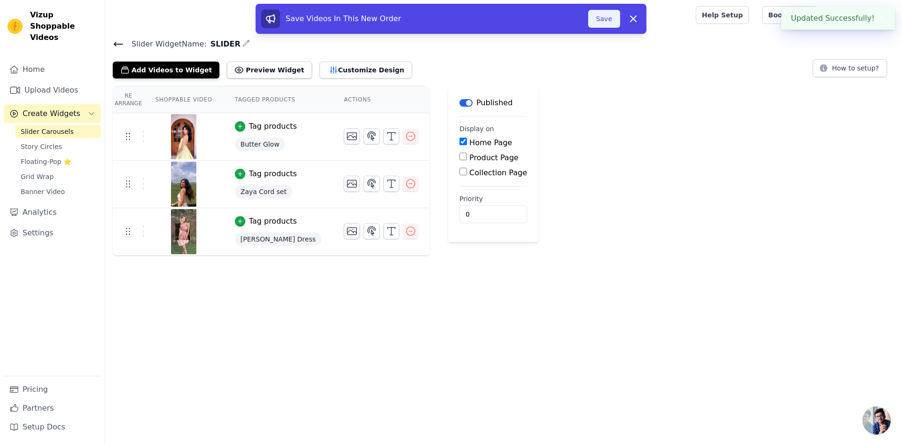
click at [596, 22] on button "Save" at bounding box center [604, 19] width 32 height 18
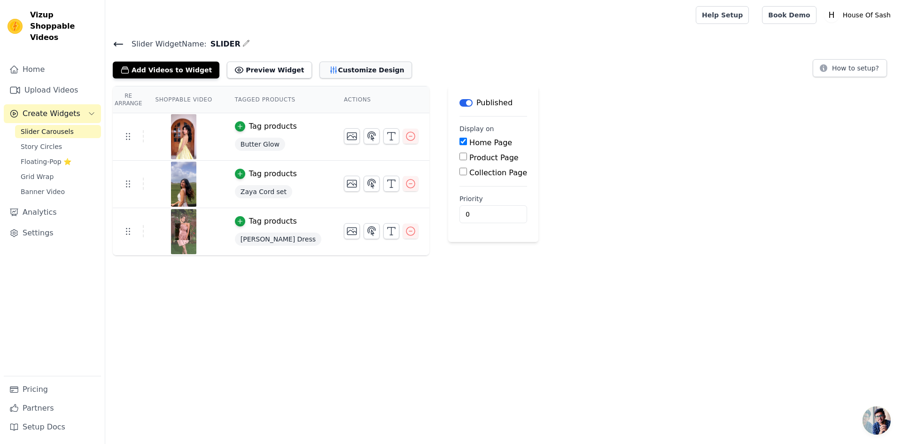
click at [340, 70] on button "Customize Design" at bounding box center [365, 70] width 93 height 17
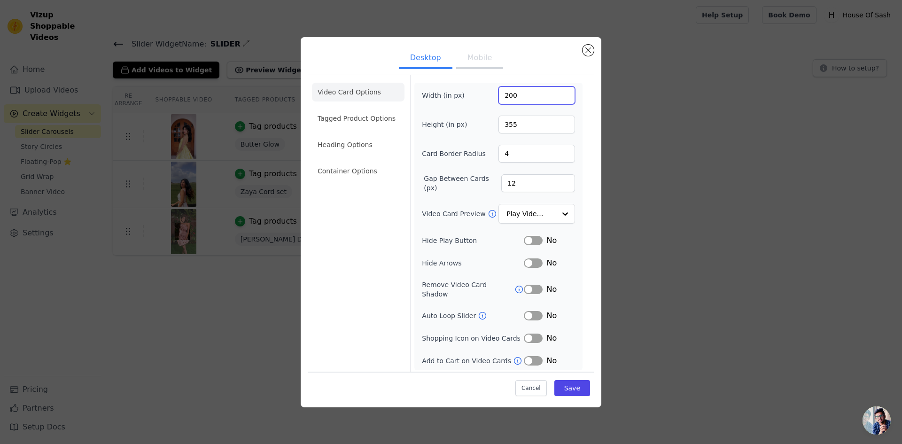
drag, startPoint x: 517, startPoint y: 98, endPoint x: 509, endPoint y: 100, distance: 7.6
click at [509, 100] on input "200" at bounding box center [536, 95] width 77 height 18
type input "250"
click at [591, 293] on div "Video Card Options Tagged Product Options Heading Options Container Options Wid…" at bounding box center [451, 224] width 286 height 299
click at [537, 312] on button "Label" at bounding box center [533, 315] width 19 height 9
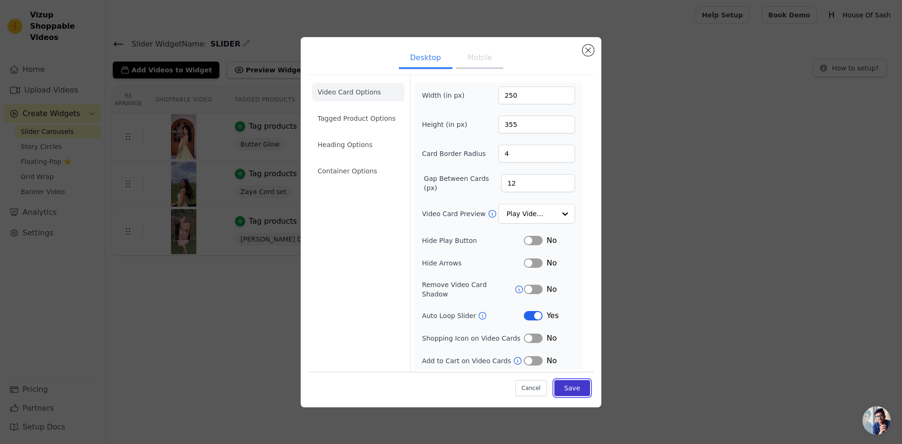
click at [570, 389] on button "Save" at bounding box center [572, 388] width 36 height 16
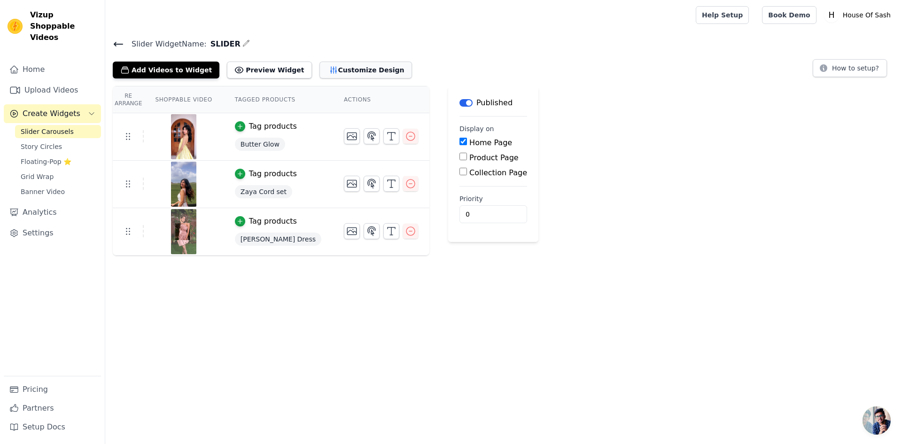
click at [345, 67] on button "Customize Design" at bounding box center [365, 70] width 93 height 17
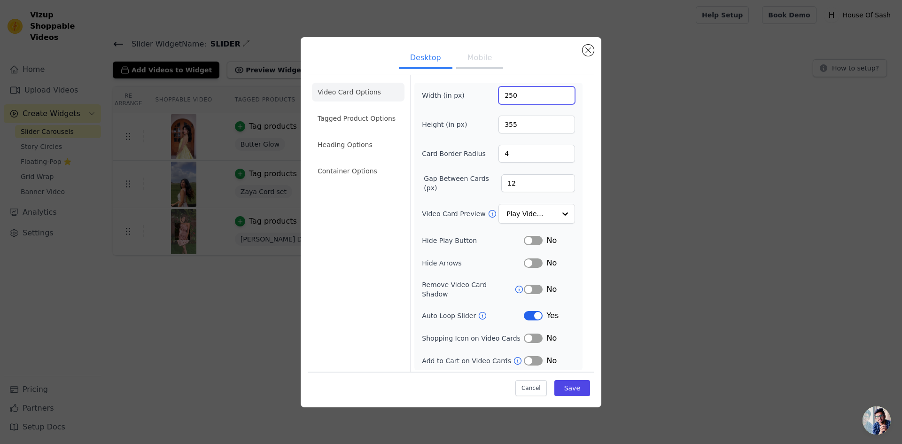
drag, startPoint x: 519, startPoint y: 99, endPoint x: 496, endPoint y: 121, distance: 32.2
click at [494, 115] on div "Width (in px) 250 Height (in px) 355 Card Border Radius 4 Gap Between Cards (px…" at bounding box center [498, 226] width 153 height 280
type input "350"
drag, startPoint x: 512, startPoint y: 128, endPoint x: 484, endPoint y: 136, distance: 28.8
click at [489, 133] on div "Height (in px) 355" at bounding box center [498, 125] width 153 height 18
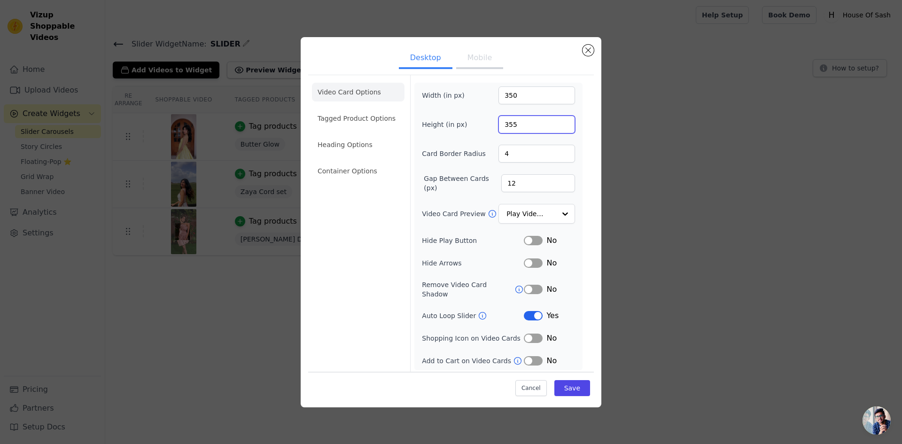
drag, startPoint x: 514, startPoint y: 128, endPoint x: 501, endPoint y: 132, distance: 14.1
click at [503, 131] on input "355" at bounding box center [536, 125] width 77 height 18
type input "375"
click at [578, 384] on button "Save" at bounding box center [572, 388] width 36 height 16
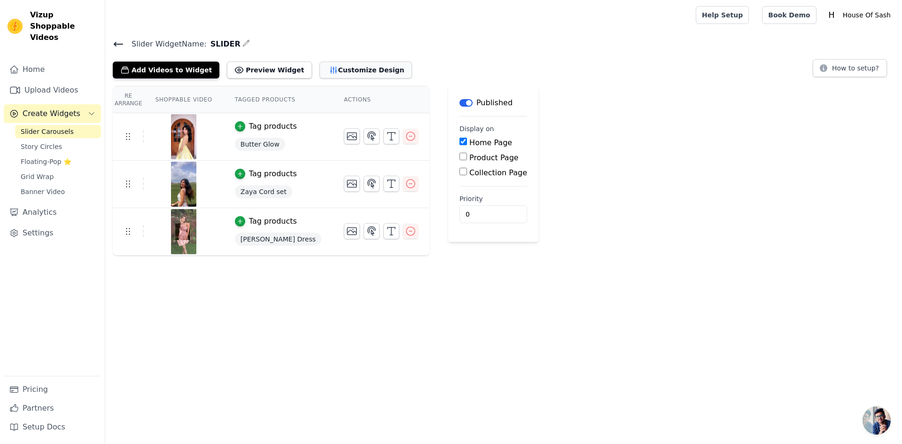
click at [346, 69] on button "Customize Design" at bounding box center [365, 70] width 93 height 17
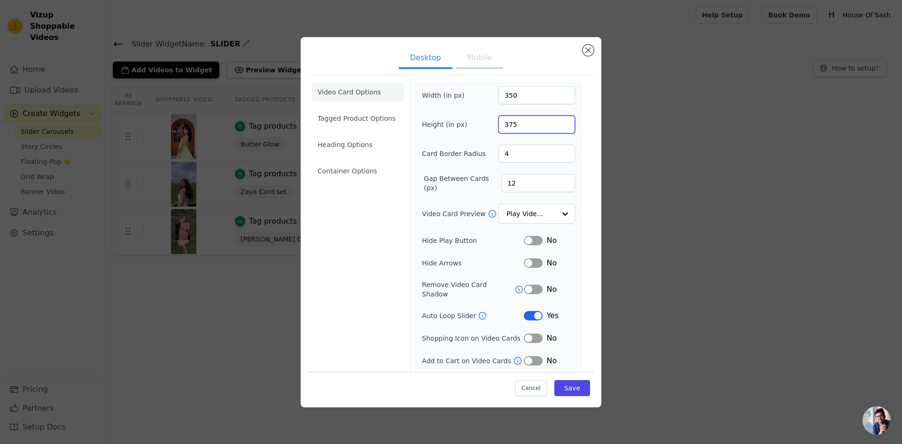
drag, startPoint x: 522, startPoint y: 128, endPoint x: 483, endPoint y: 137, distance: 40.4
click at [483, 133] on div "Height (in px) 375" at bounding box center [498, 125] width 153 height 18
type input "425"
drag, startPoint x: 526, startPoint y: 100, endPoint x: 495, endPoint y: 102, distance: 31.1
click at [495, 102] on div "Width (in px) 350" at bounding box center [498, 95] width 153 height 18
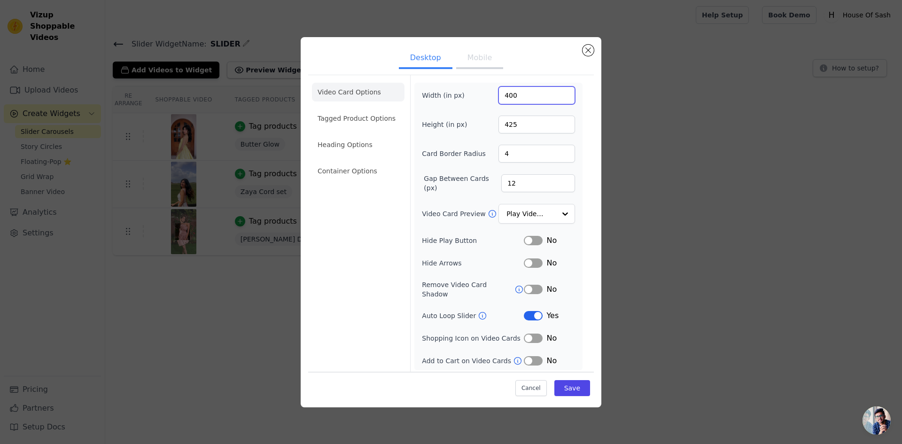
type input "400"
drag, startPoint x: 530, startPoint y: 129, endPoint x: 482, endPoint y: 130, distance: 48.4
click at [483, 126] on div "Height (in px) 425" at bounding box center [498, 125] width 153 height 18
type input "475"
click at [575, 395] on div "Cancel Save" at bounding box center [451, 386] width 286 height 28
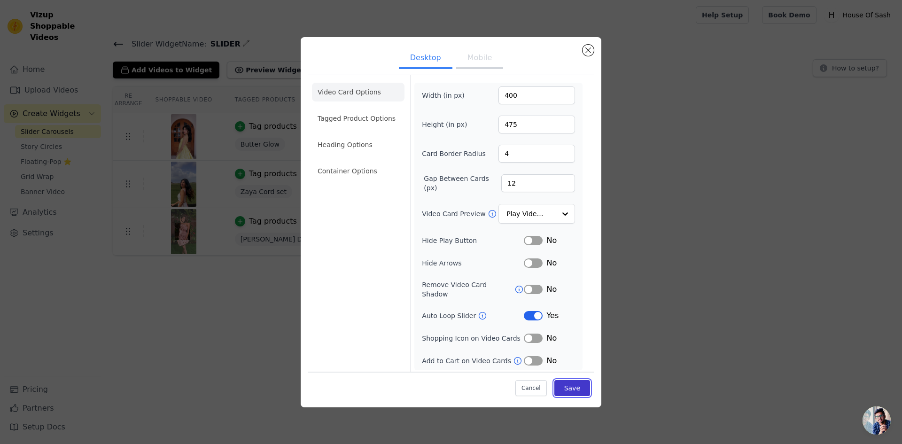
click at [569, 381] on button "Save" at bounding box center [572, 388] width 36 height 16
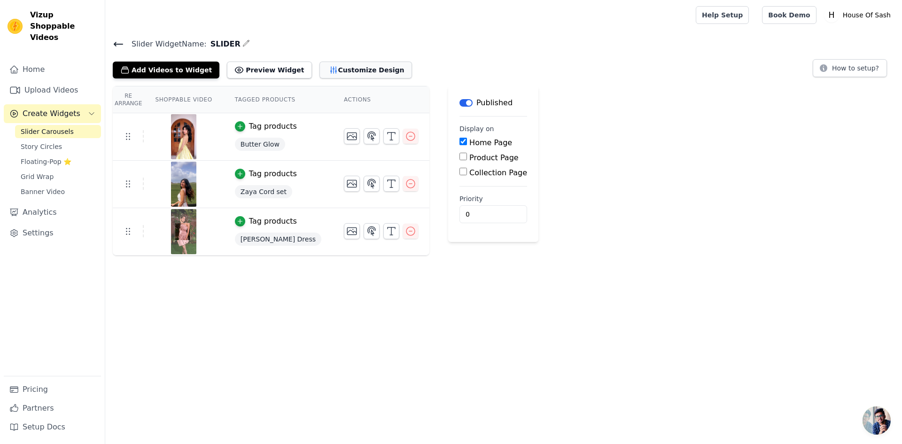
click at [342, 69] on button "Customize Design" at bounding box center [365, 70] width 93 height 17
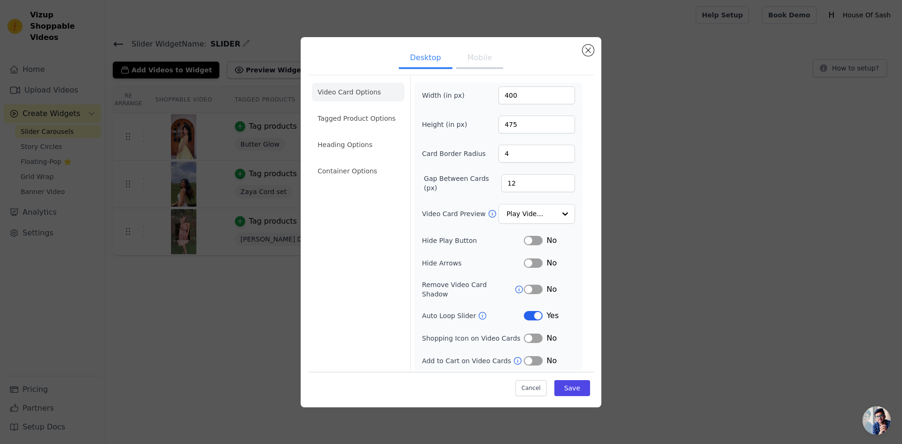
click at [536, 311] on button "Label" at bounding box center [533, 315] width 19 height 9
click at [580, 381] on button "Save" at bounding box center [572, 388] width 36 height 16
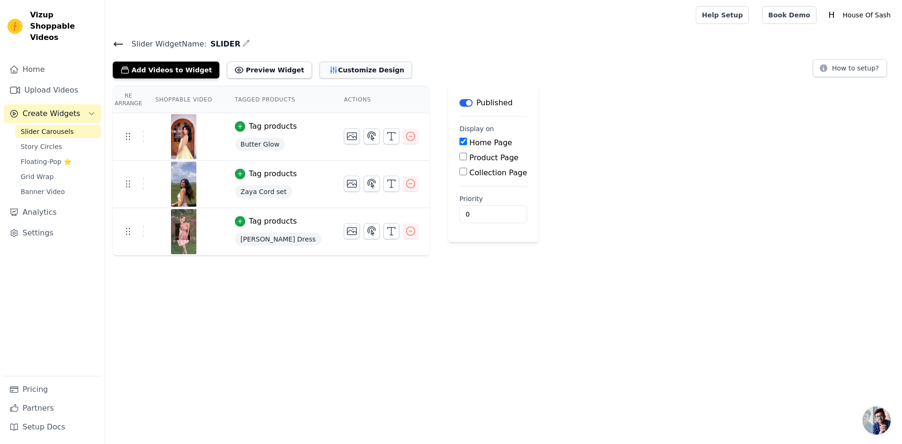
click at [352, 66] on button "Customize Design" at bounding box center [365, 70] width 93 height 17
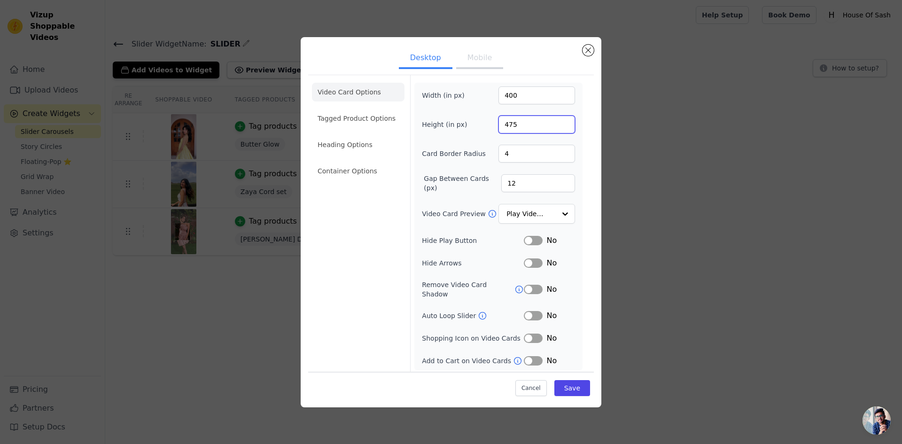
drag, startPoint x: 521, startPoint y: 129, endPoint x: 484, endPoint y: 166, distance: 52.2
click at [473, 140] on div "Width (in px) 400 Height (in px) 475 Card Border Radius 4 Gap Between Cards (px…" at bounding box center [498, 226] width 153 height 280
type input "550"
click at [531, 311] on button "Label" at bounding box center [533, 315] width 19 height 9
click at [576, 383] on button "Save" at bounding box center [572, 388] width 36 height 16
